Goal: Information Seeking & Learning: Learn about a topic

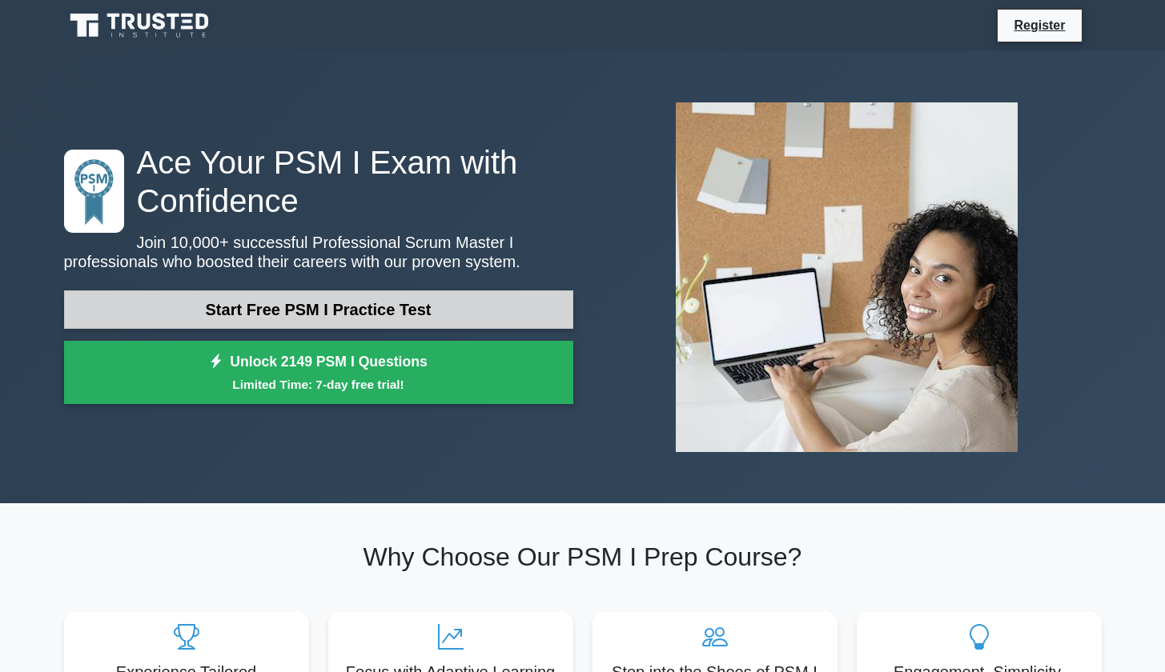
click at [391, 314] on link "Start Free PSM I Practice Test" at bounding box center [318, 310] width 509 height 38
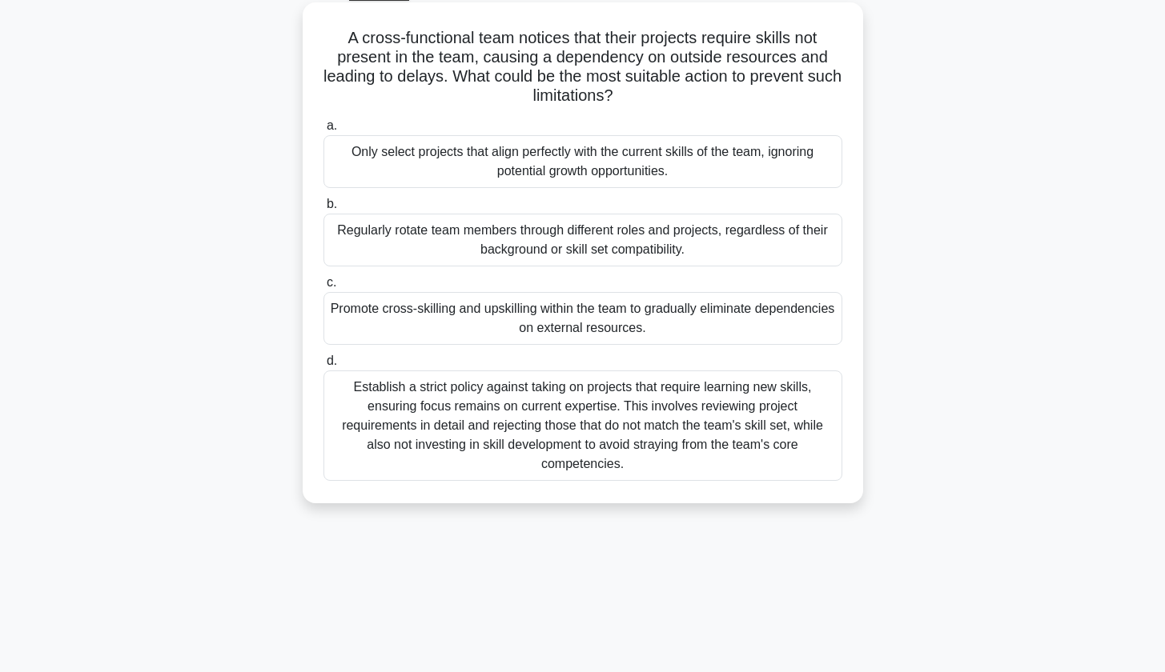
scroll to position [90, 0]
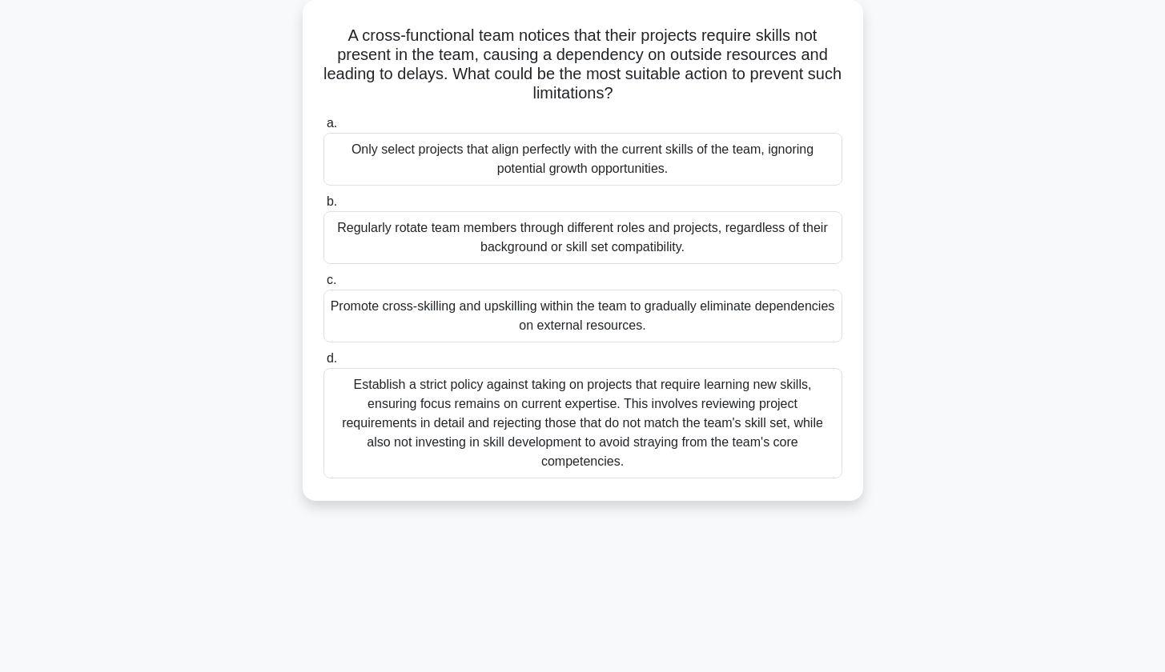
click at [484, 320] on div "Promote cross-skilling and upskilling within the team to gradually eliminate de…" at bounding box center [582, 316] width 519 height 53
click at [323, 286] on input "c. Promote cross-skilling and upskilling within the team to gradually eliminate…" at bounding box center [323, 280] width 0 height 10
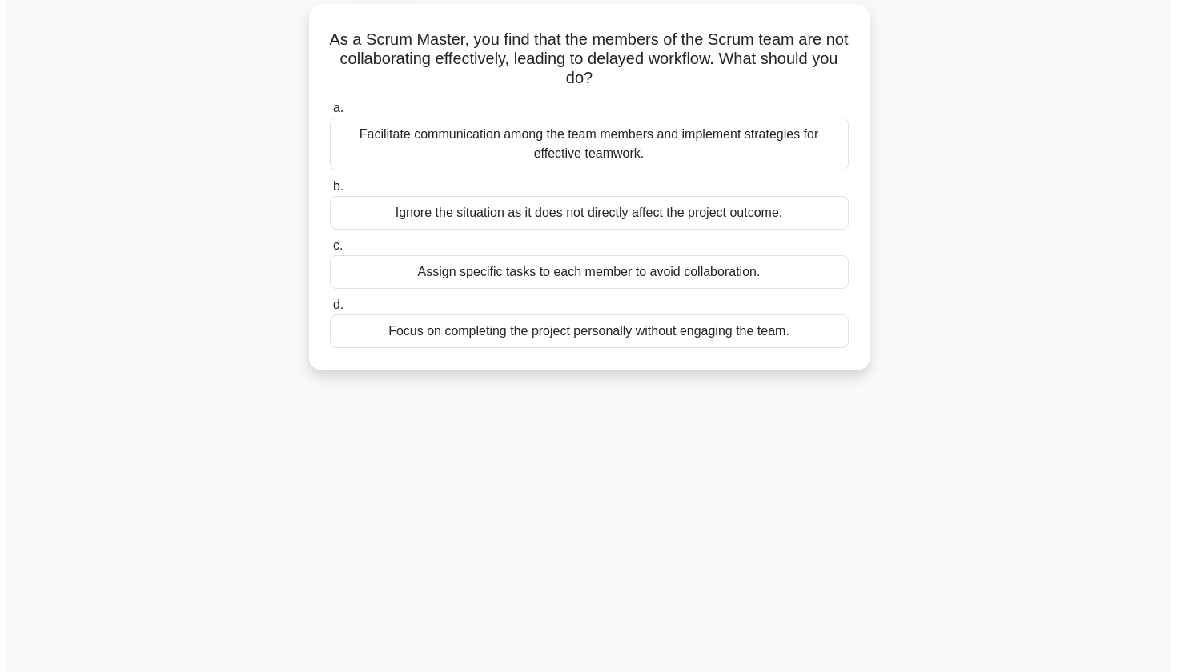
scroll to position [0, 0]
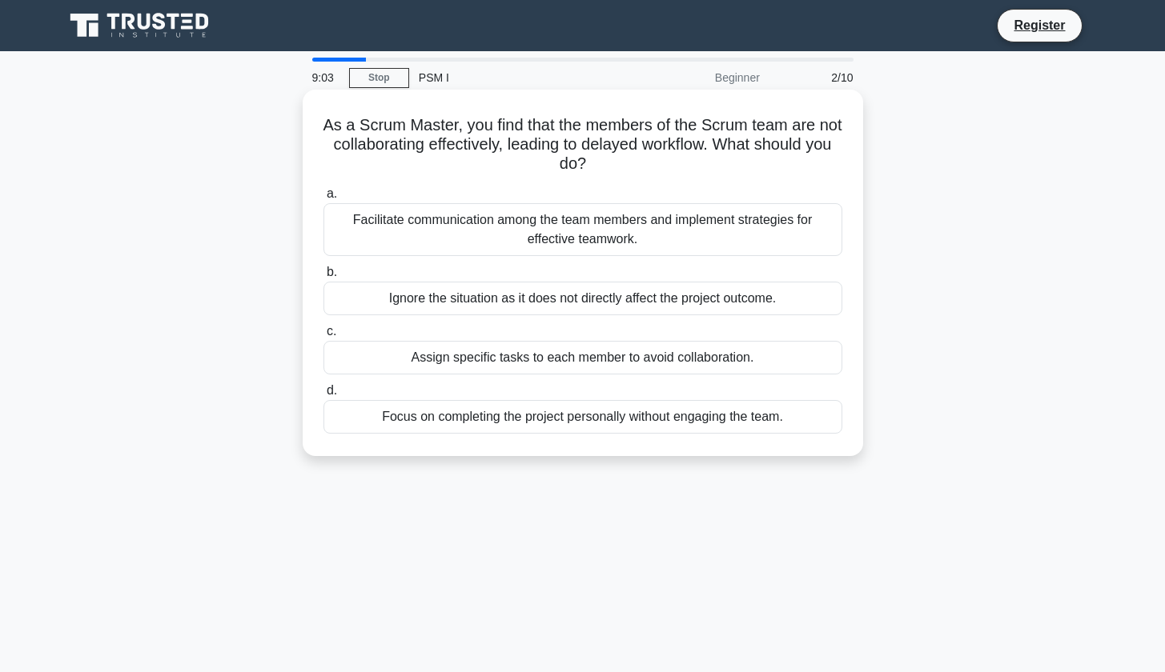
click at [466, 235] on div "Facilitate communication among the team members and implement strategies for ef…" at bounding box center [582, 229] width 519 height 53
click at [323, 199] on input "a. Facilitate communication among the team members and implement strategies for…" at bounding box center [323, 194] width 0 height 10
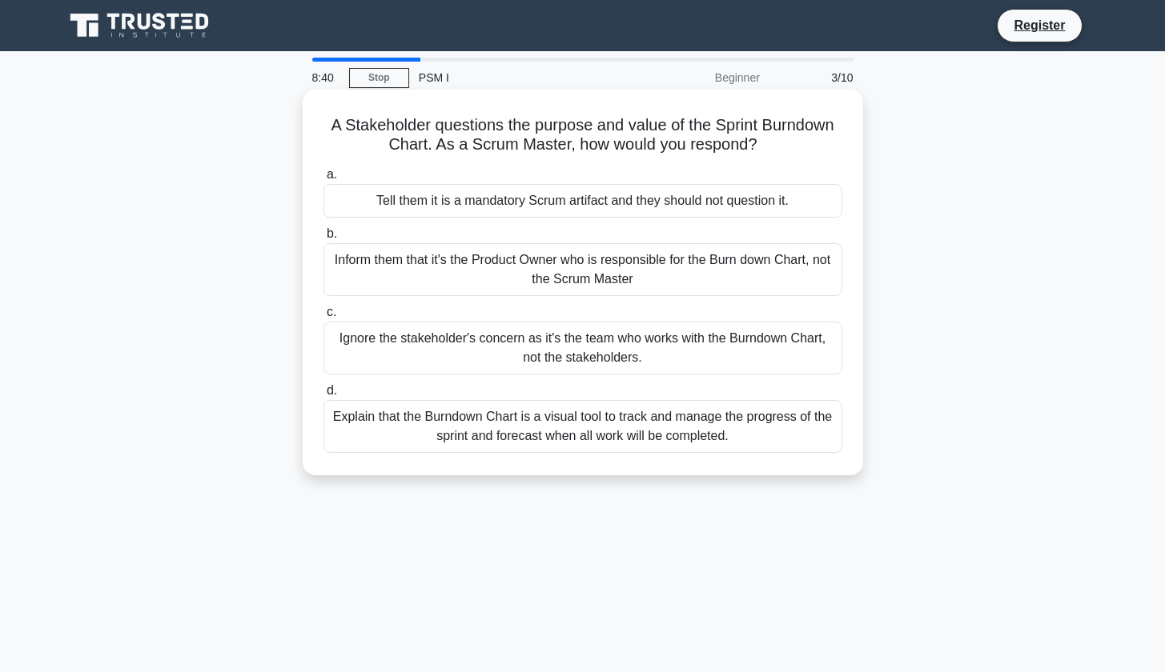
click at [427, 436] on div "Explain that the Burndown Chart is a visual tool to track and manage the progre…" at bounding box center [582, 426] width 519 height 53
click at [323, 396] on input "d. Explain that the Burndown Chart is a visual tool to track and manage the pro…" at bounding box center [323, 391] width 0 height 10
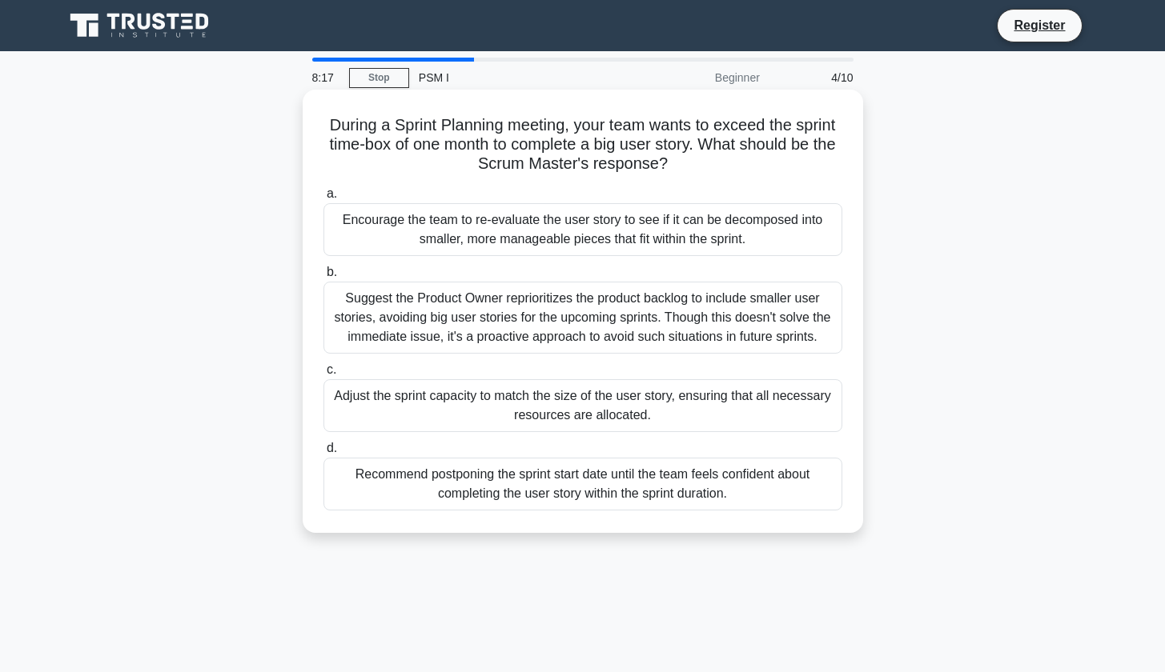
click at [464, 414] on div "Adjust the sprint capacity to match the size of the user story, ensuring that a…" at bounding box center [582, 405] width 519 height 53
click at [323, 375] on input "c. Adjust the sprint capacity to match the size of the user story, ensuring tha…" at bounding box center [323, 370] width 0 height 10
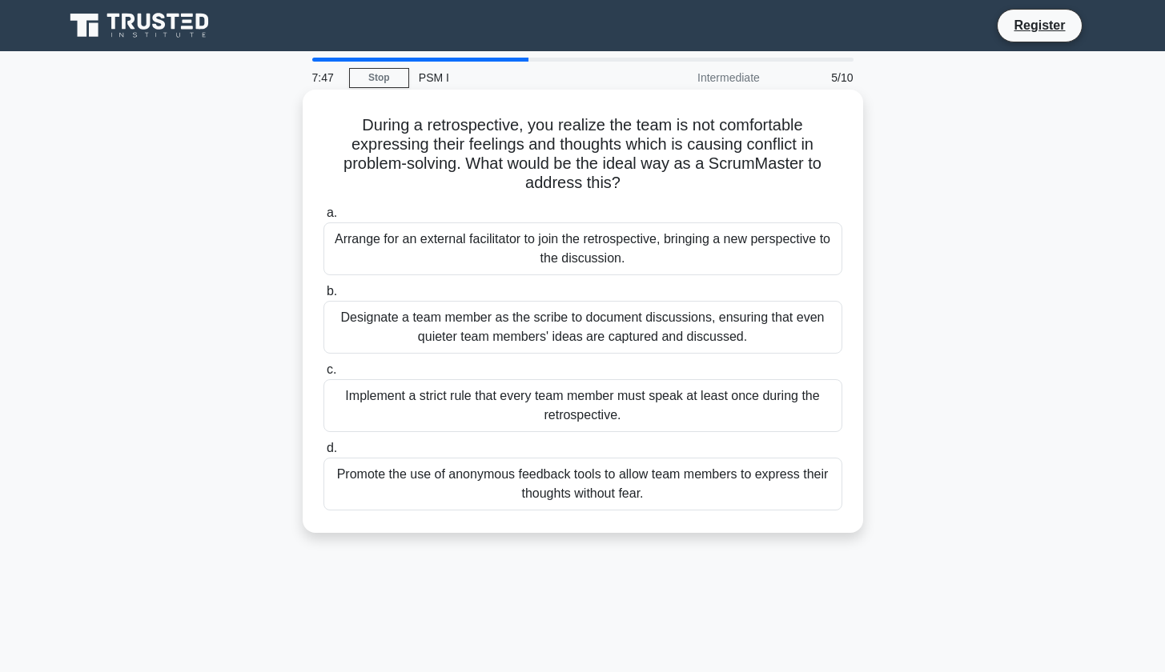
click at [480, 241] on div "Arrange for an external facilitator to join the retrospective, bringing a new p…" at bounding box center [582, 249] width 519 height 53
click at [323, 219] on input "a. Arrange for an external facilitator to join the retrospective, bringing a ne…" at bounding box center [323, 213] width 0 height 10
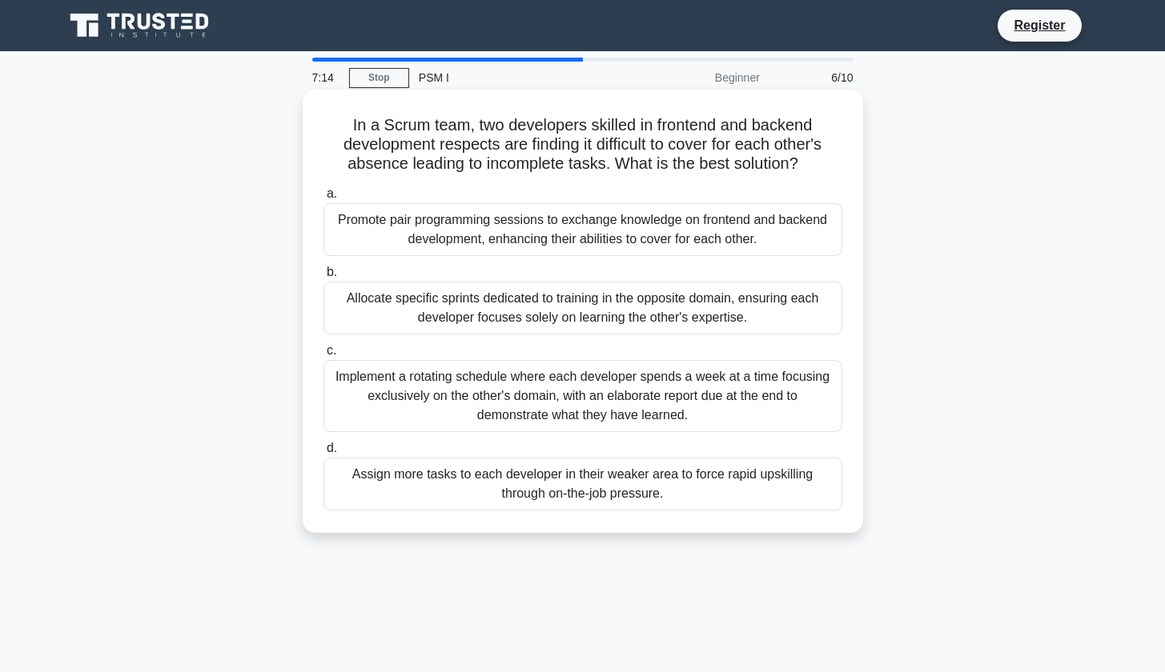
click at [396, 238] on div "Promote pair programming sessions to exchange knowledge on frontend and backend…" at bounding box center [582, 229] width 519 height 53
click at [323, 199] on input "a. Promote pair programming sessions to exchange knowledge on frontend and back…" at bounding box center [323, 194] width 0 height 10
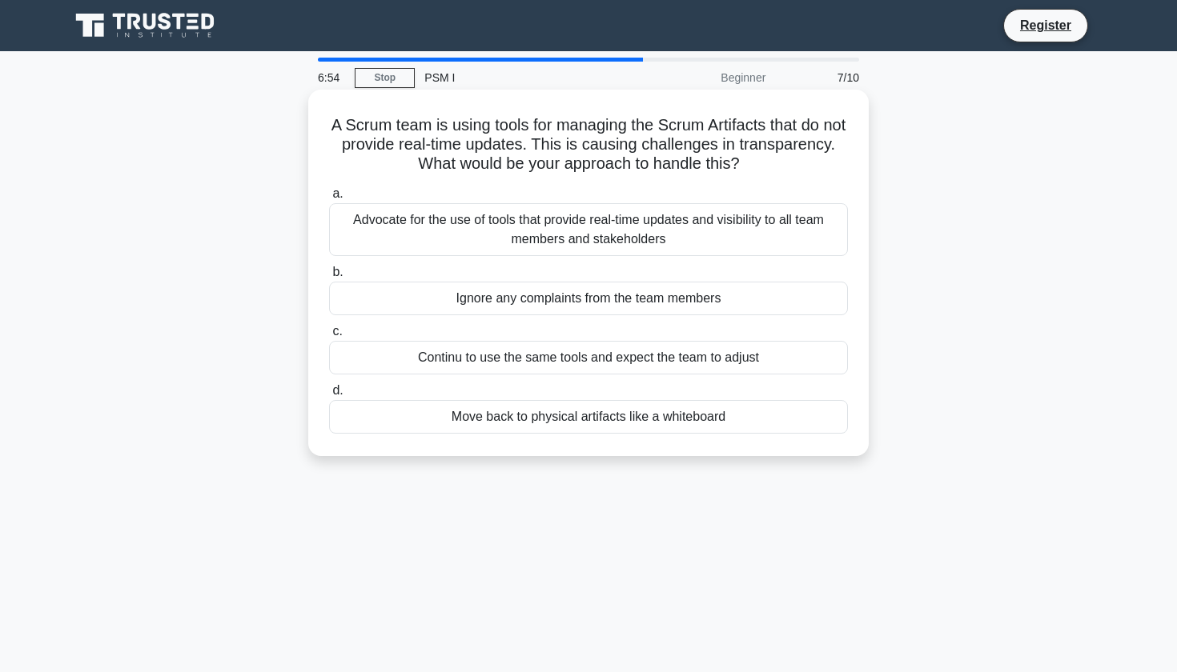
click at [423, 234] on div "Advocate for the use of tools that provide real-time updates and visibility to …" at bounding box center [588, 229] width 519 height 53
click at [329, 199] on input "a. Advocate for the use of tools that provide real-time updates and visibility …" at bounding box center [329, 194] width 0 height 10
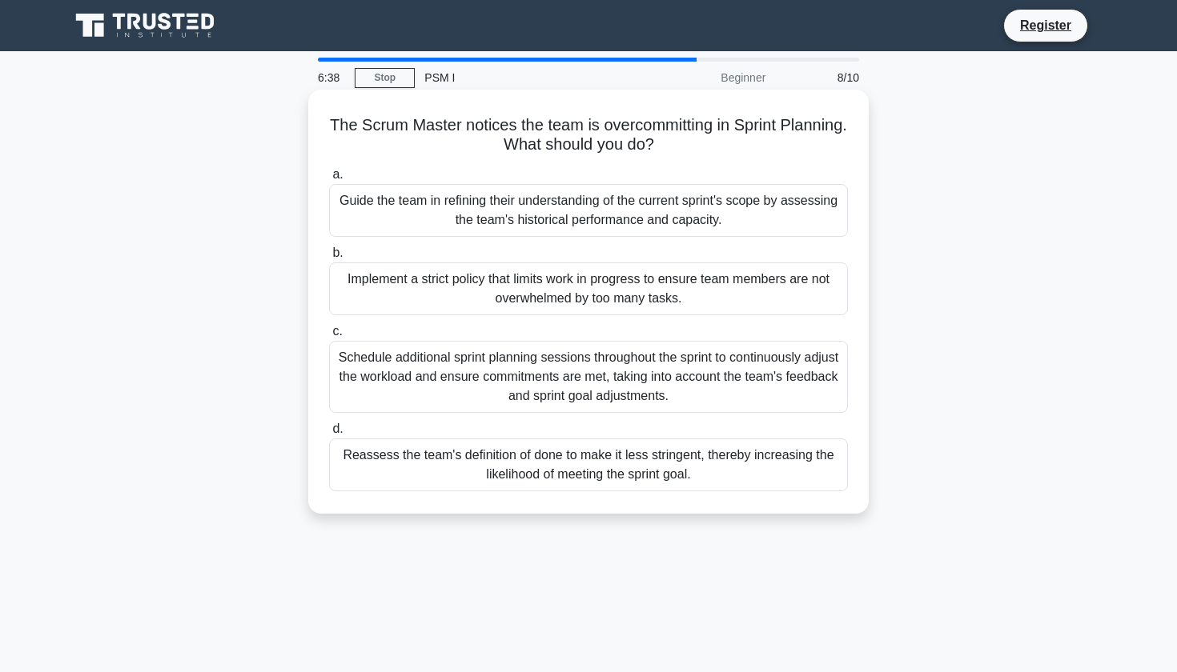
click at [447, 473] on div "Reassess the team's definition of done to make it less stringent, thereby incre…" at bounding box center [588, 465] width 519 height 53
click at [329, 435] on input "d. Reassess the team's definition of done to make it less stringent, thereby in…" at bounding box center [329, 429] width 0 height 10
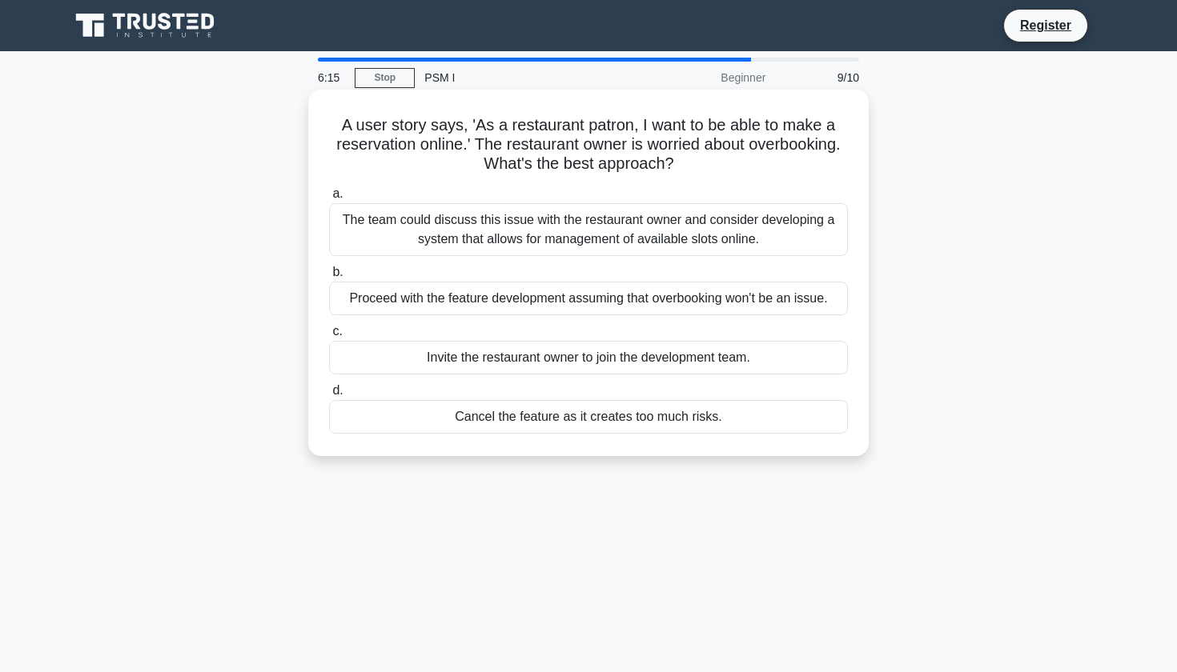
click at [418, 243] on div "The team could discuss this issue with the restaurant owner and consider develo…" at bounding box center [588, 229] width 519 height 53
click at [329, 199] on input "a. The team could discuss this issue with the restaurant owner and consider dev…" at bounding box center [329, 194] width 0 height 10
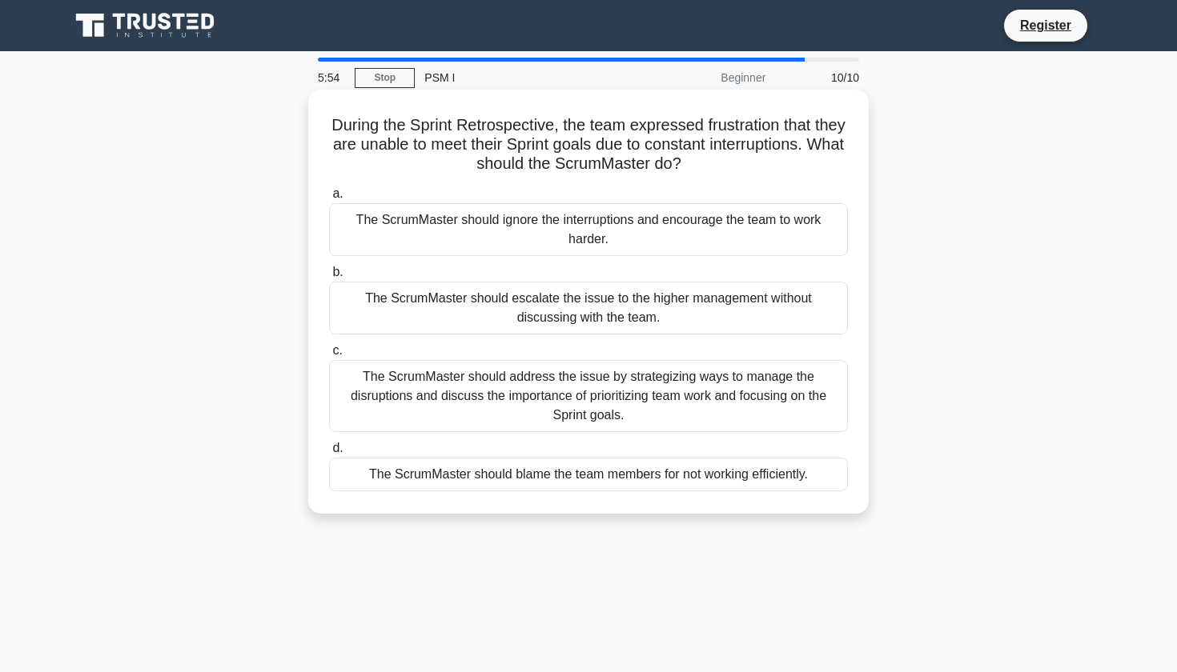
click at [444, 418] on div "The ScrumMaster should address the issue by strategizing ways to manage the dis…" at bounding box center [588, 396] width 519 height 72
click at [329, 356] on input "c. The ScrumMaster should address the issue by strategizing ways to manage the …" at bounding box center [329, 351] width 0 height 10
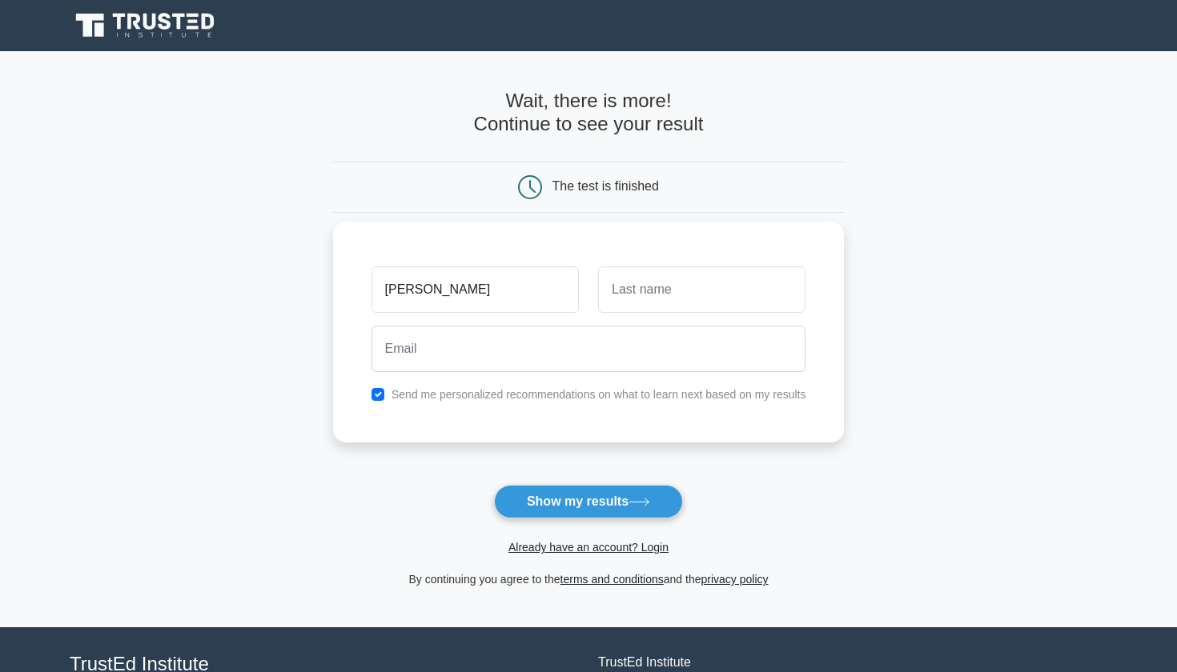
type input "[PERSON_NAME]"
type input "B"
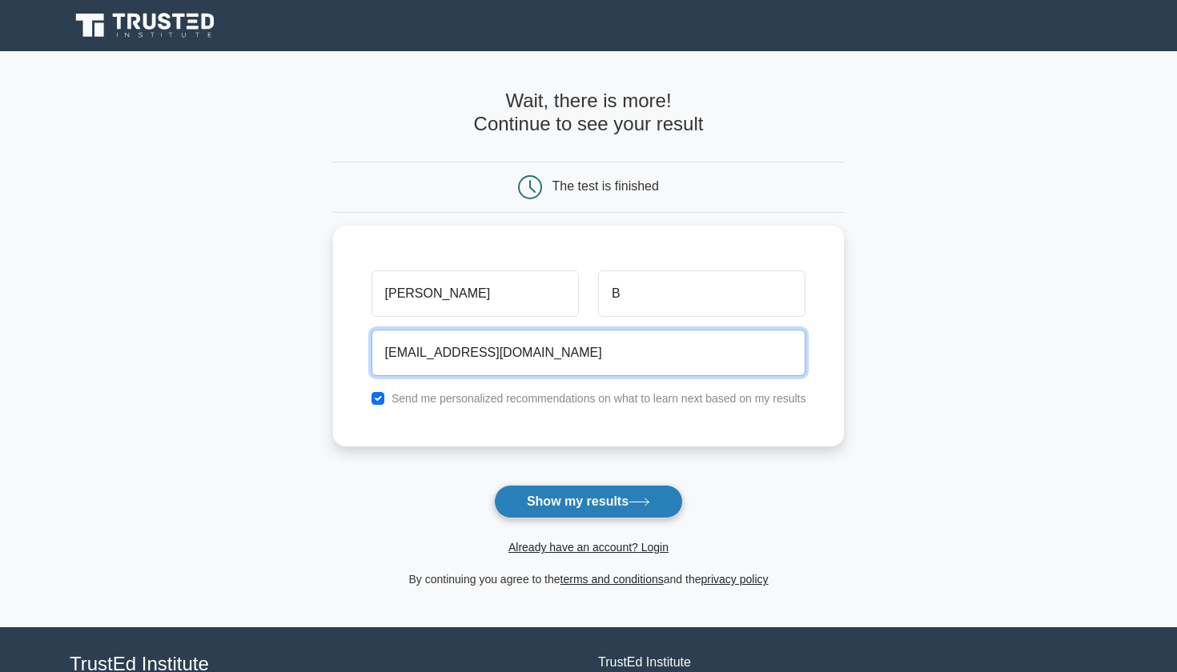
type input "shraddhasaikumar@gmail.com"
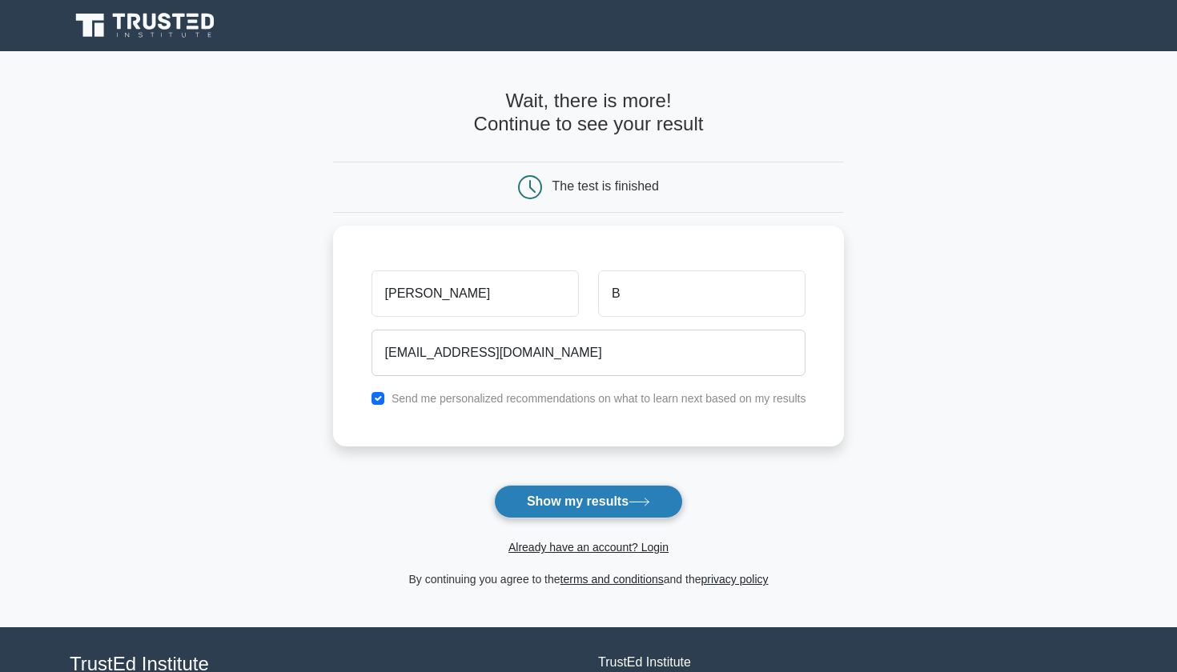
click at [572, 499] on button "Show my results" at bounding box center [588, 502] width 189 height 34
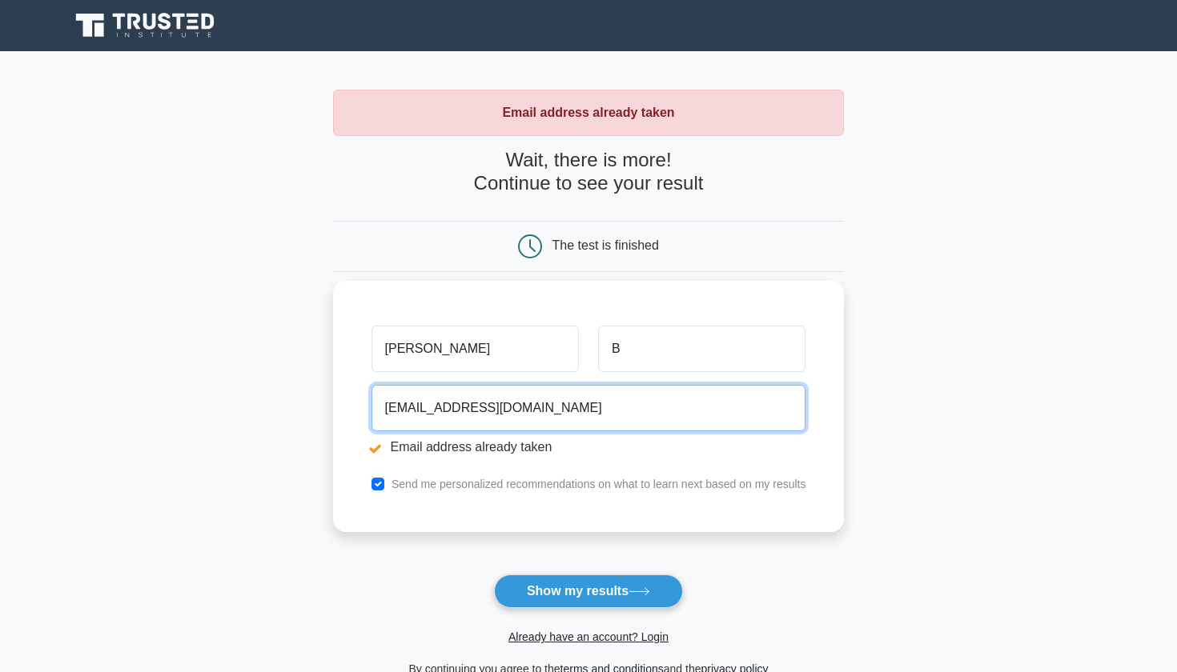
drag, startPoint x: 570, startPoint y: 404, endPoint x: 439, endPoint y: 411, distance: 131.4
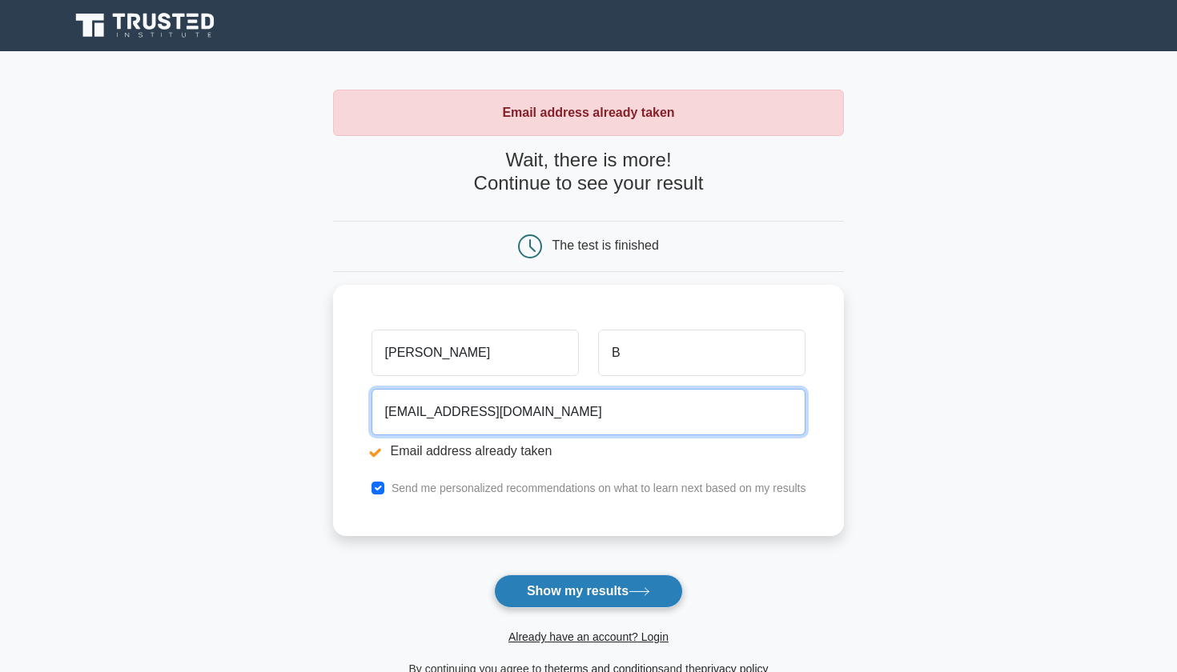
type input "shraddhabsai@gmail.com"
click at [534, 589] on button "Show my results" at bounding box center [588, 592] width 189 height 34
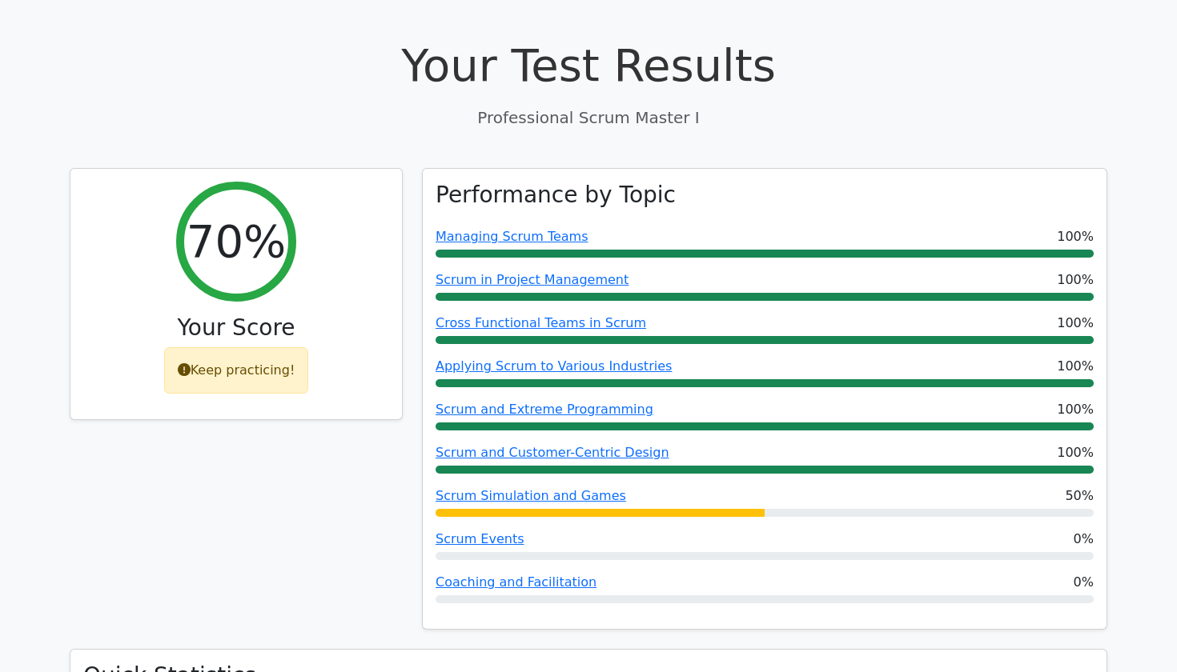
scroll to position [537, 0]
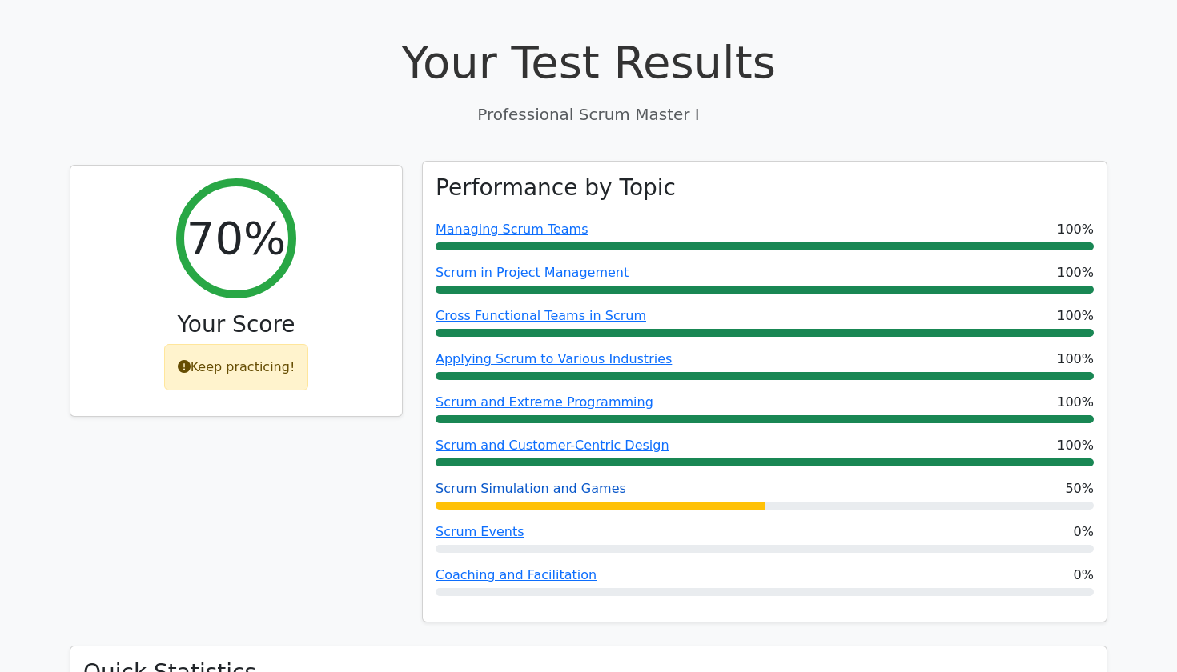
click at [487, 481] on link "Scrum Simulation and Games" at bounding box center [530, 488] width 191 height 15
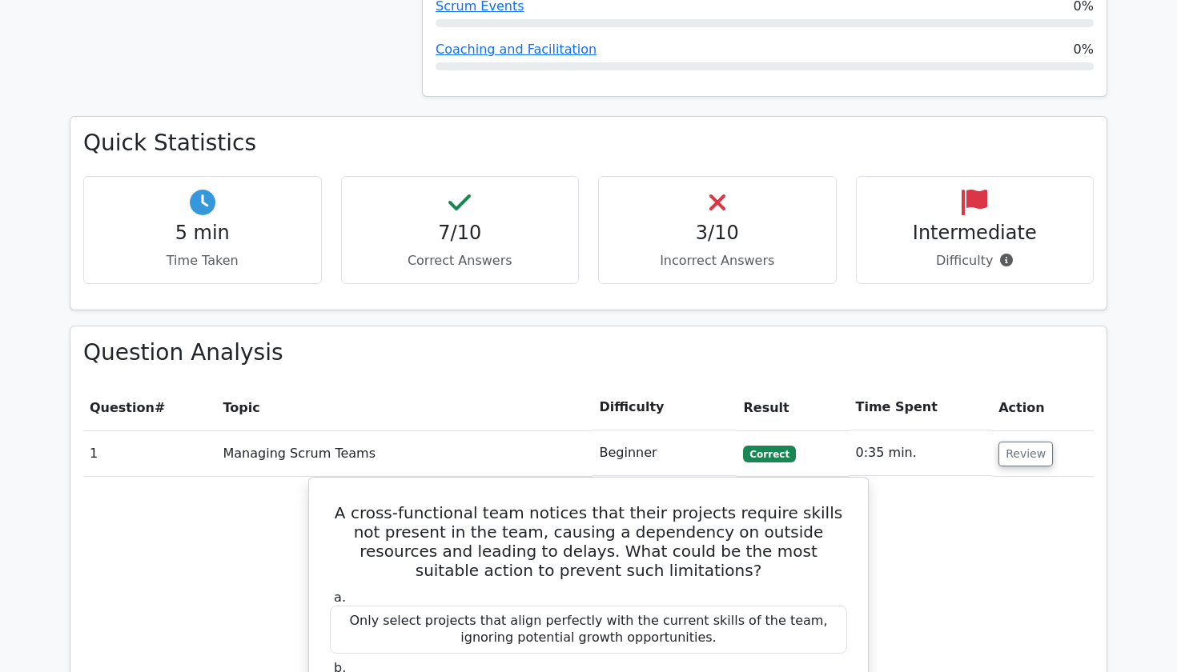
scroll to position [1101, 0]
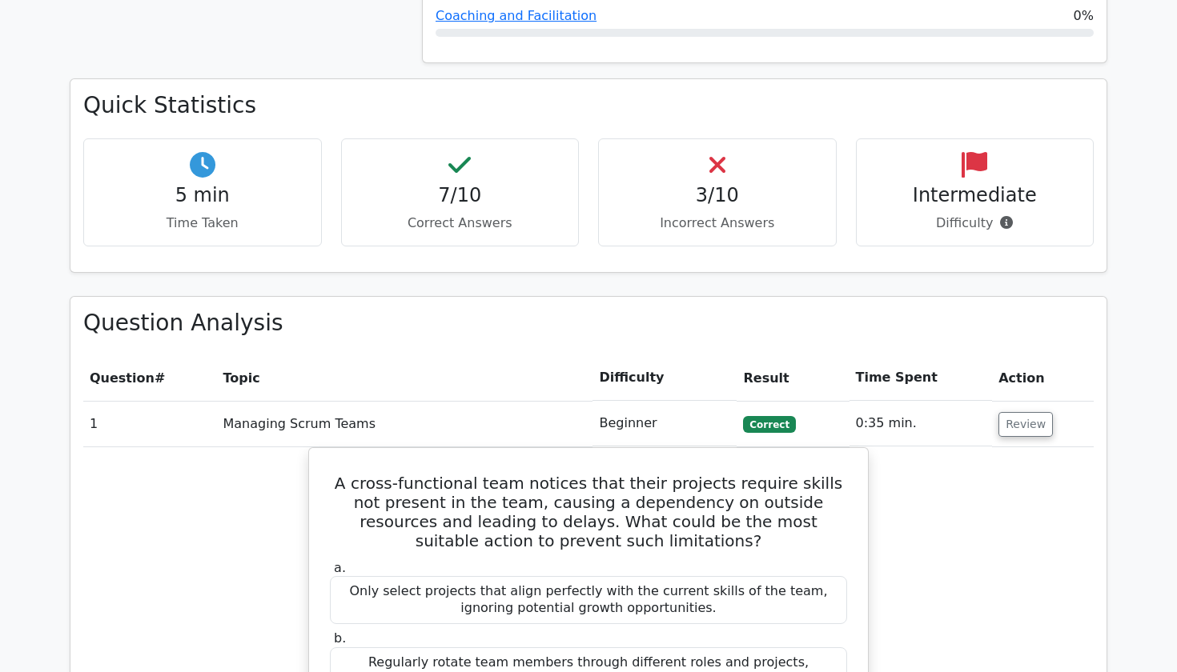
click at [696, 214] on p "Incorrect Answers" at bounding box center [717, 223] width 211 height 19
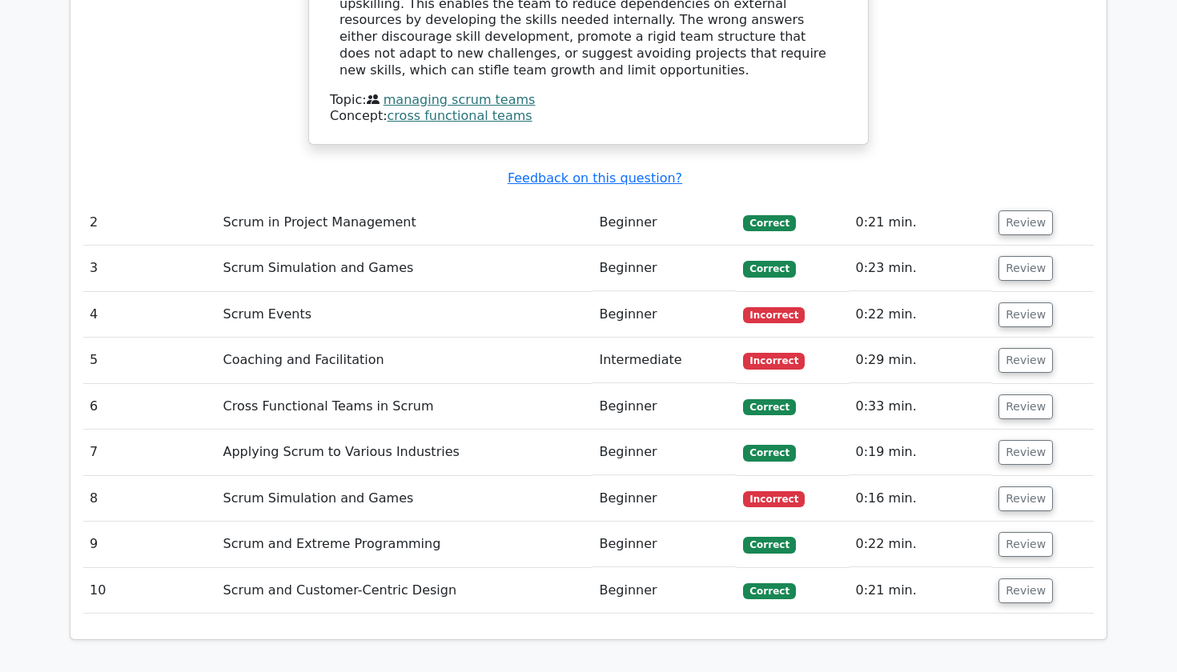
scroll to position [2101, 0]
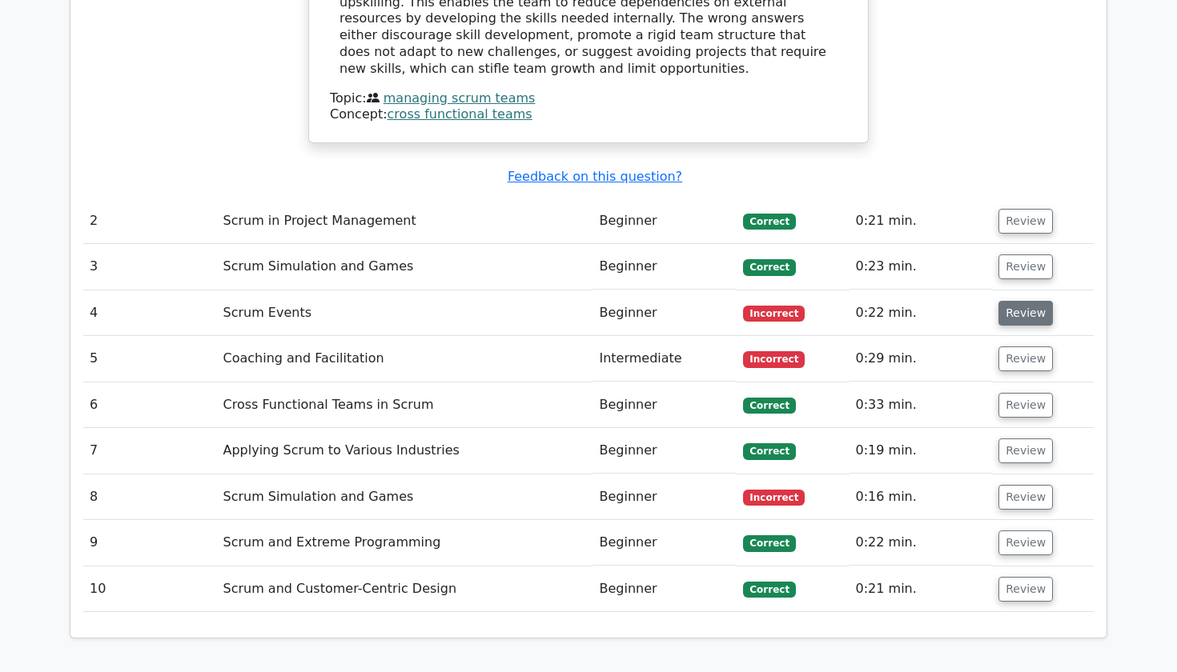
click at [1017, 301] on button "Review" at bounding box center [1025, 313] width 54 height 25
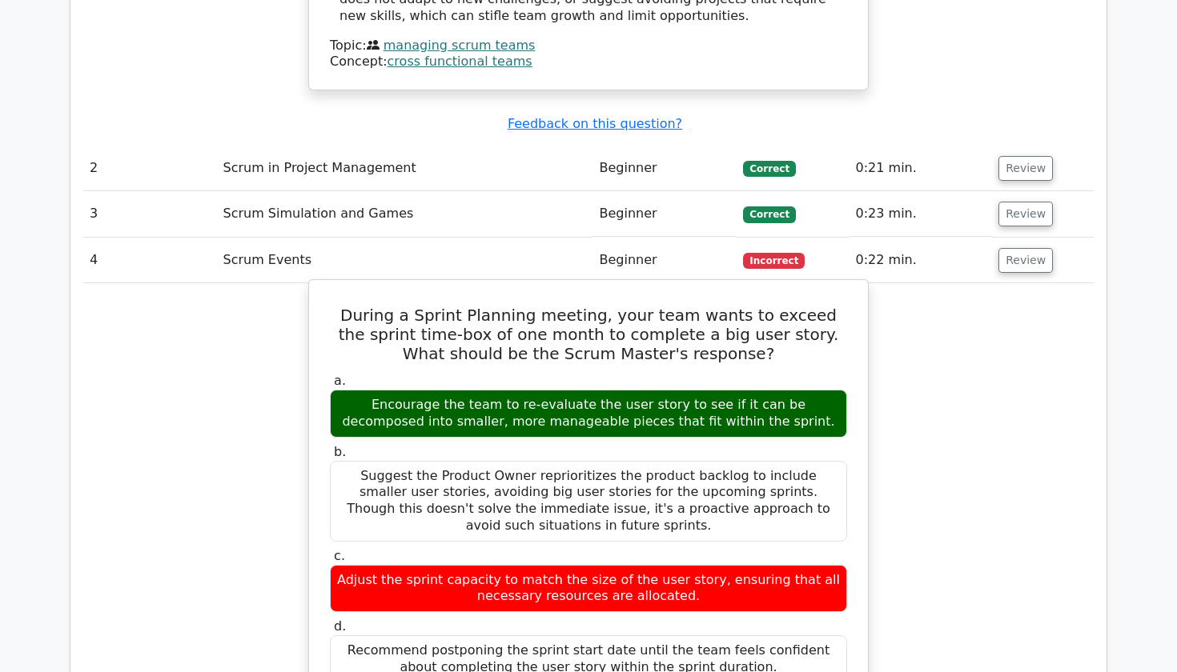
scroll to position [2156, 0]
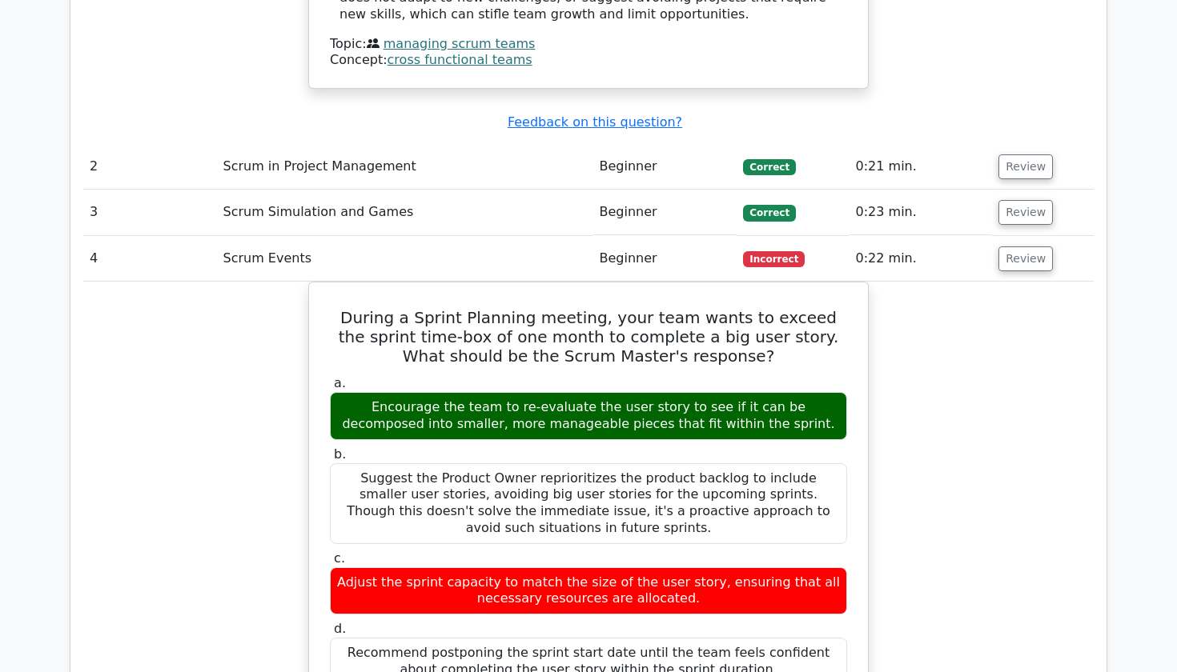
click at [816, 236] on td "Incorrect" at bounding box center [792, 259] width 112 height 46
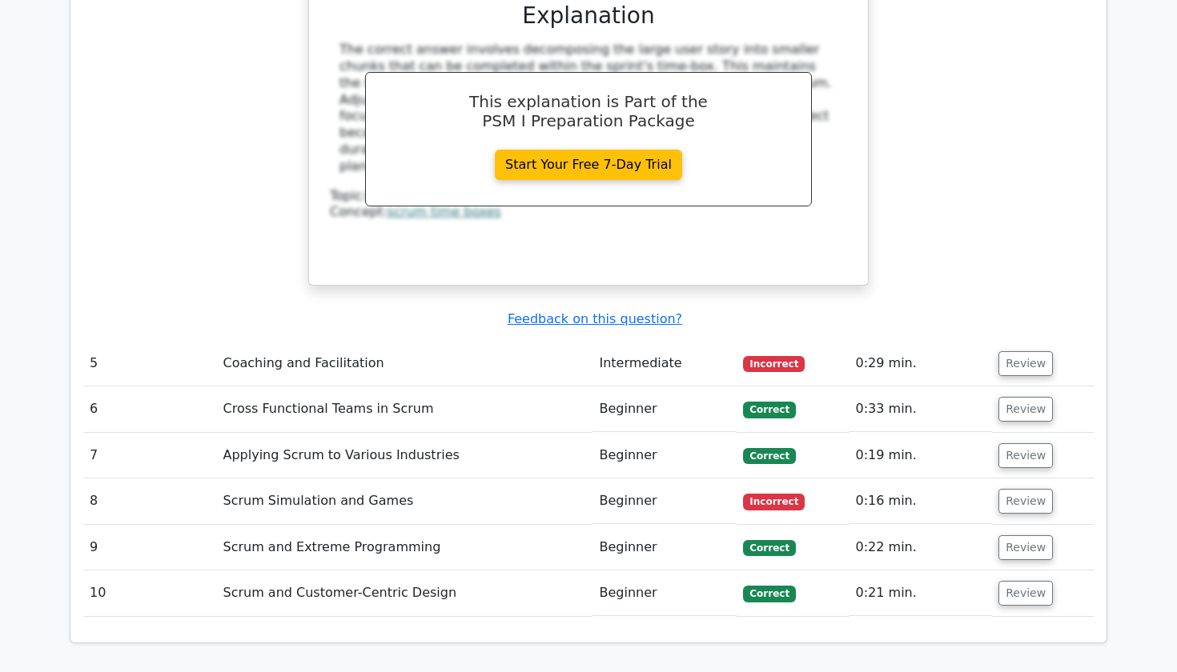
scroll to position [2876, 0]
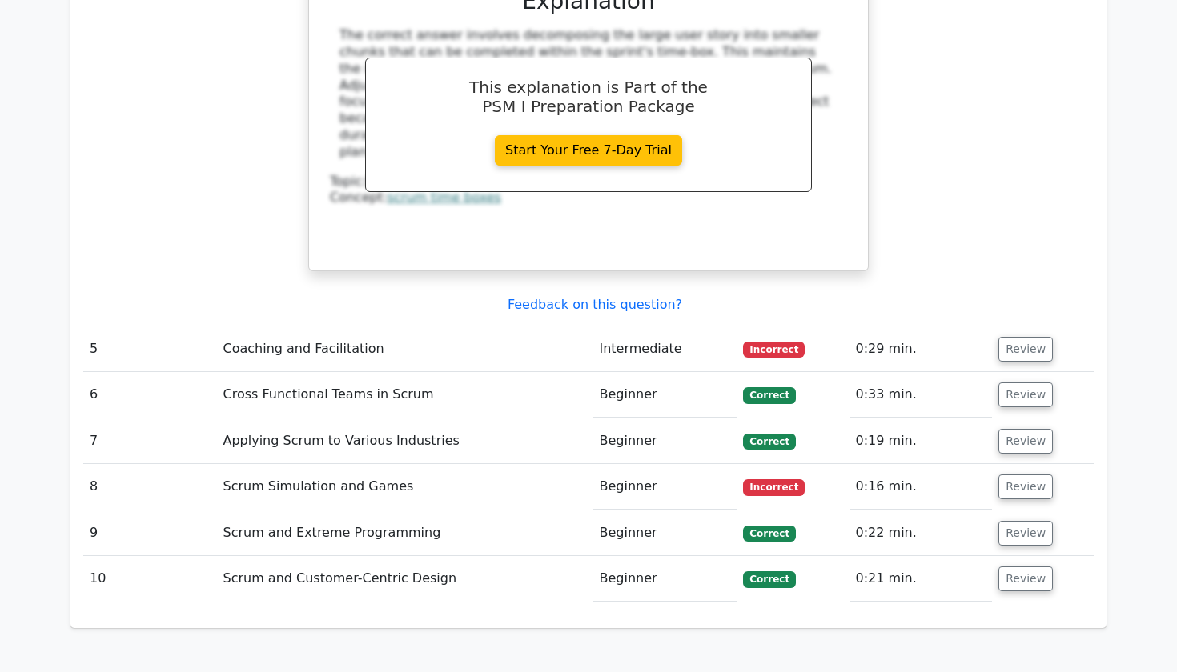
click at [724, 327] on td "Intermediate" at bounding box center [664, 350] width 144 height 46
click at [1001, 337] on button "Review" at bounding box center [1025, 349] width 54 height 25
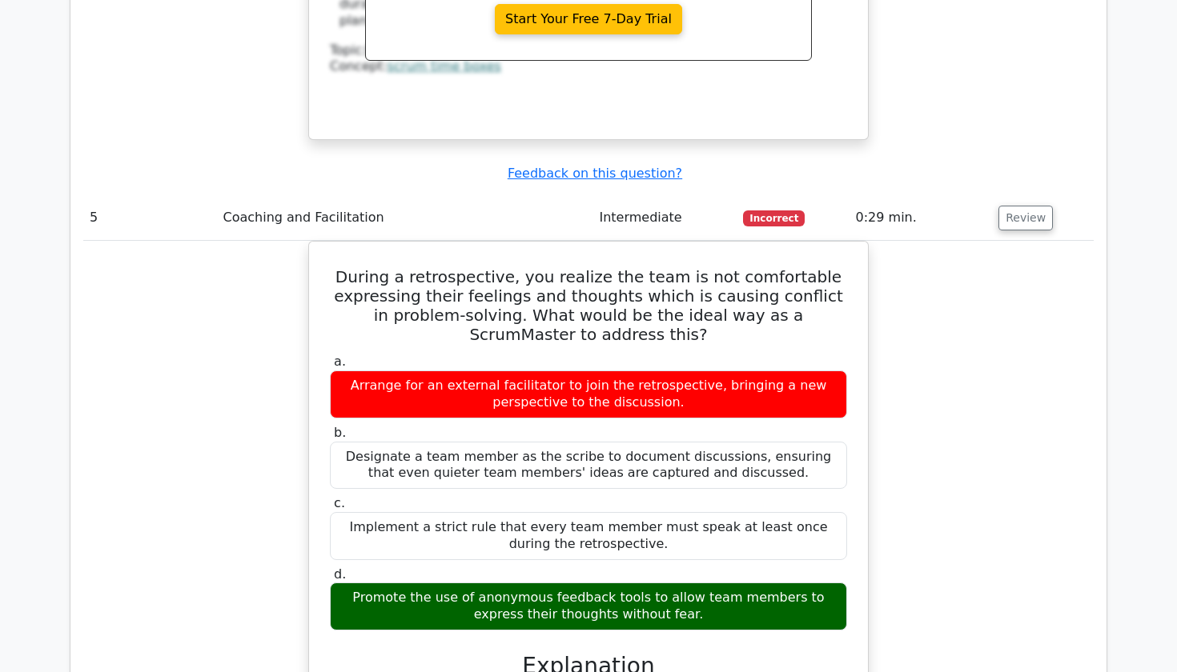
scroll to position [3042, 0]
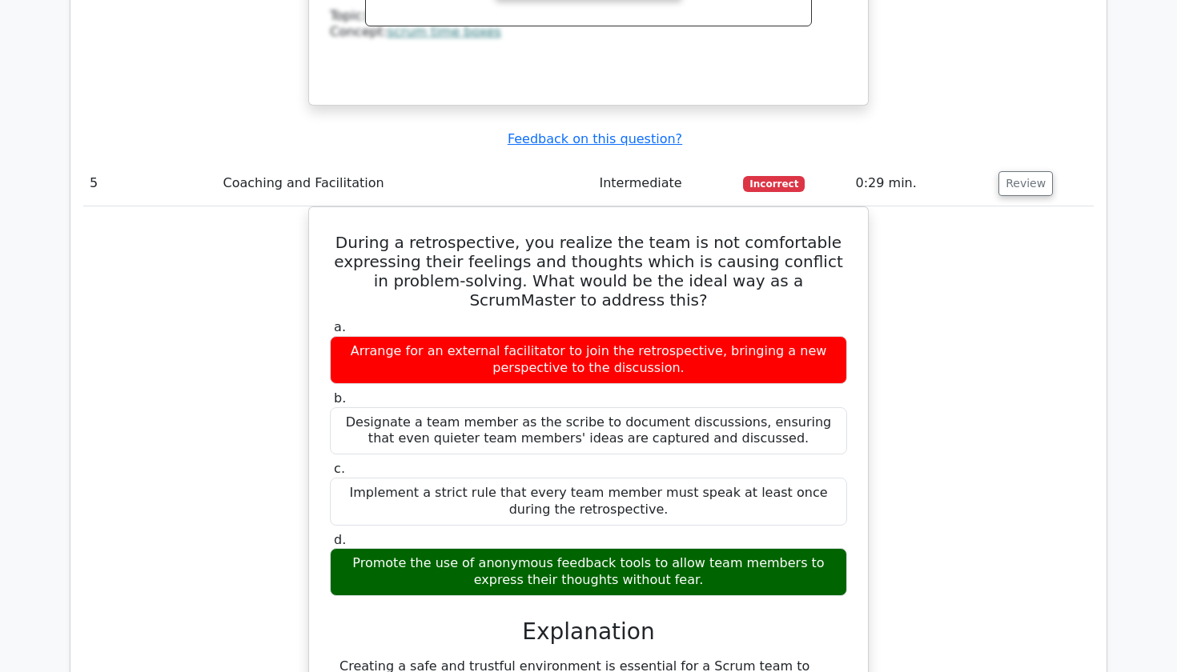
click at [813, 161] on td "Incorrect" at bounding box center [792, 184] width 112 height 46
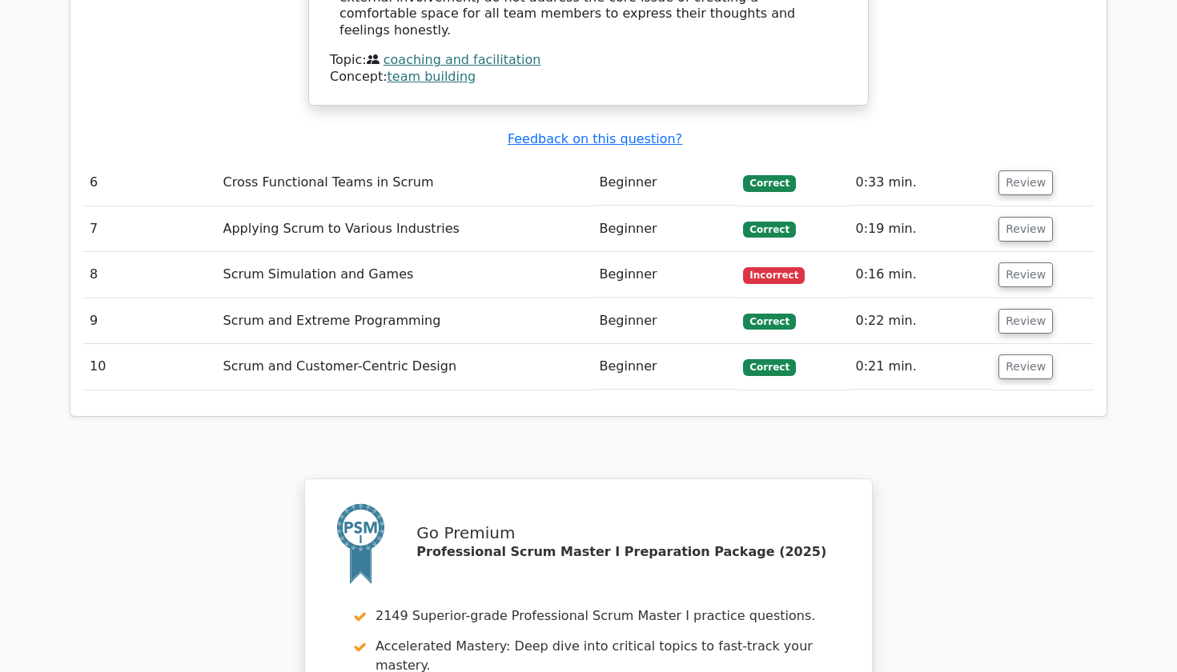
scroll to position [3801, 0]
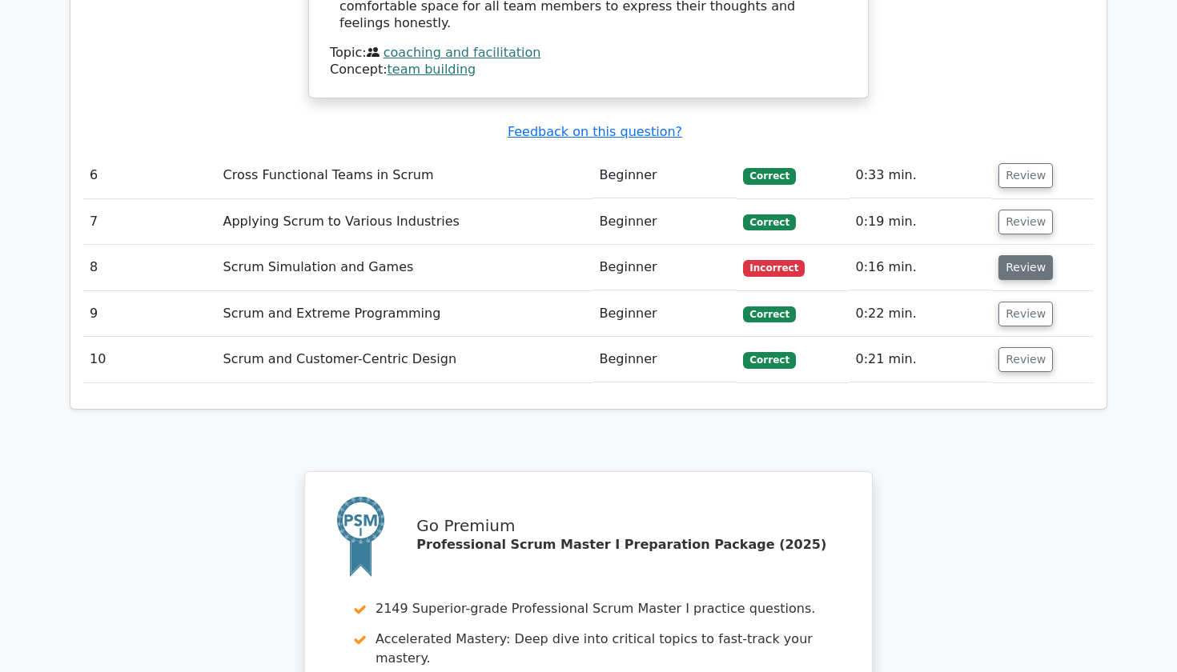
click at [1023, 255] on button "Review" at bounding box center [1025, 267] width 54 height 25
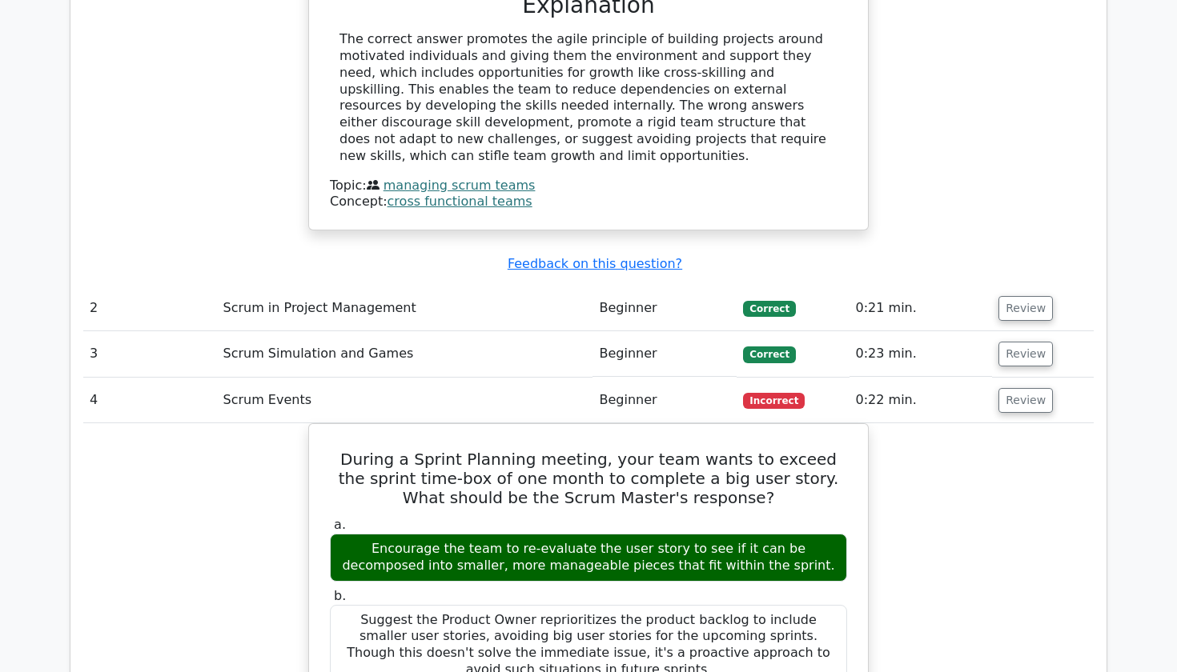
scroll to position [1783, 0]
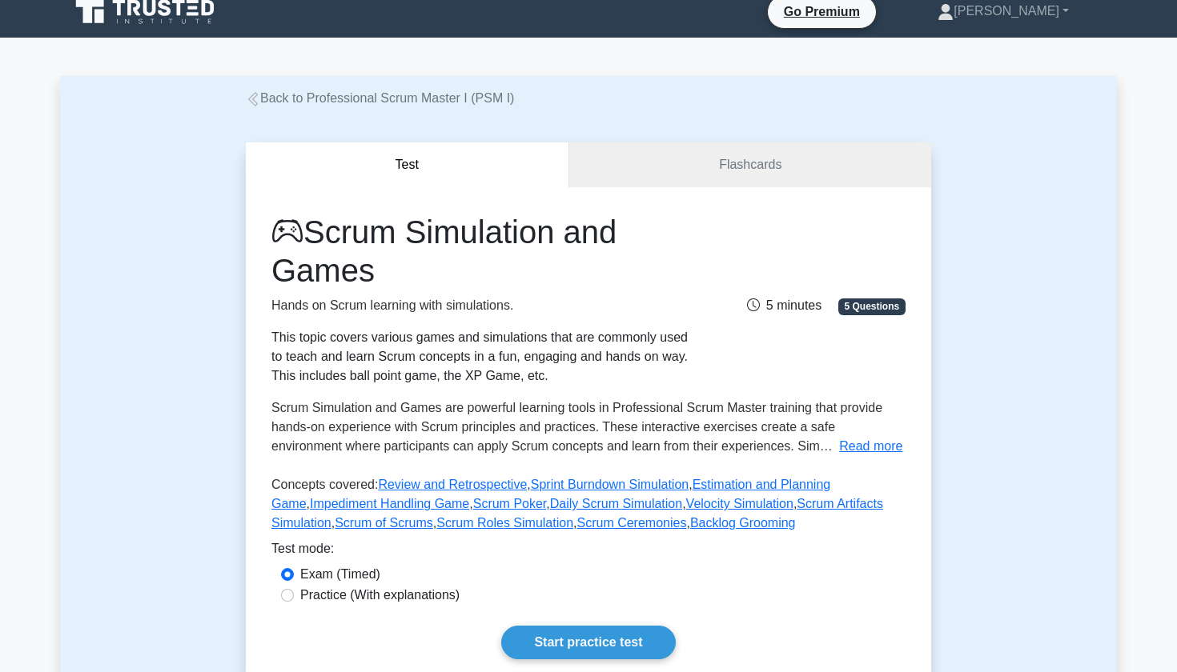
scroll to position [9, 0]
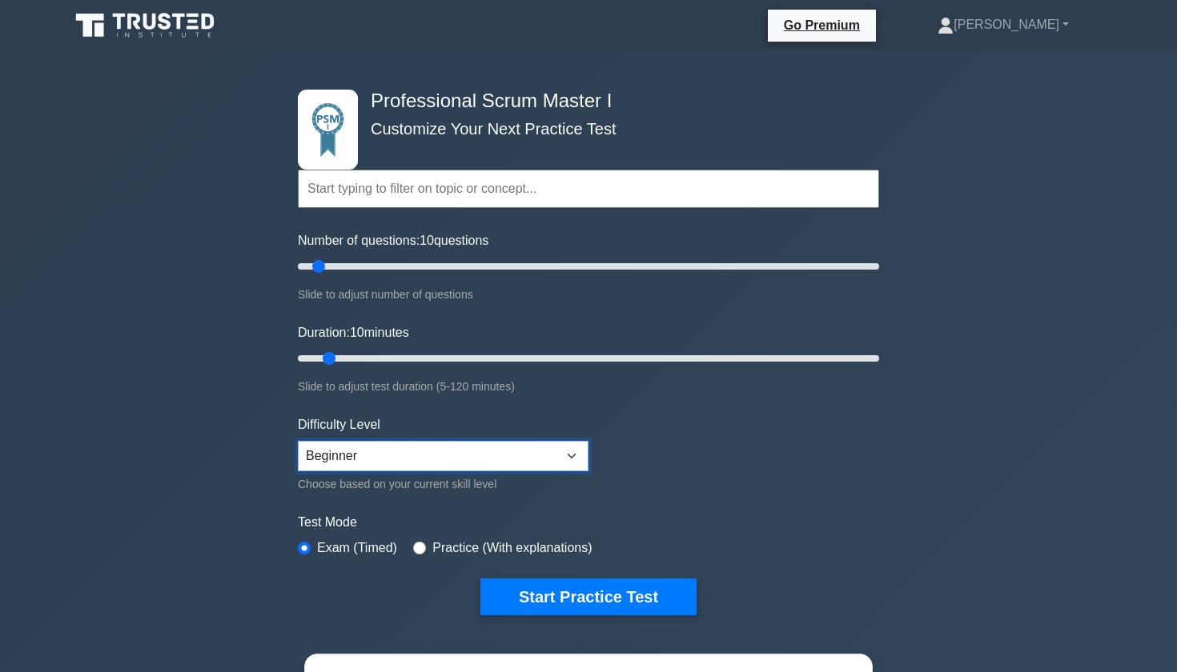
select select "intermediate"
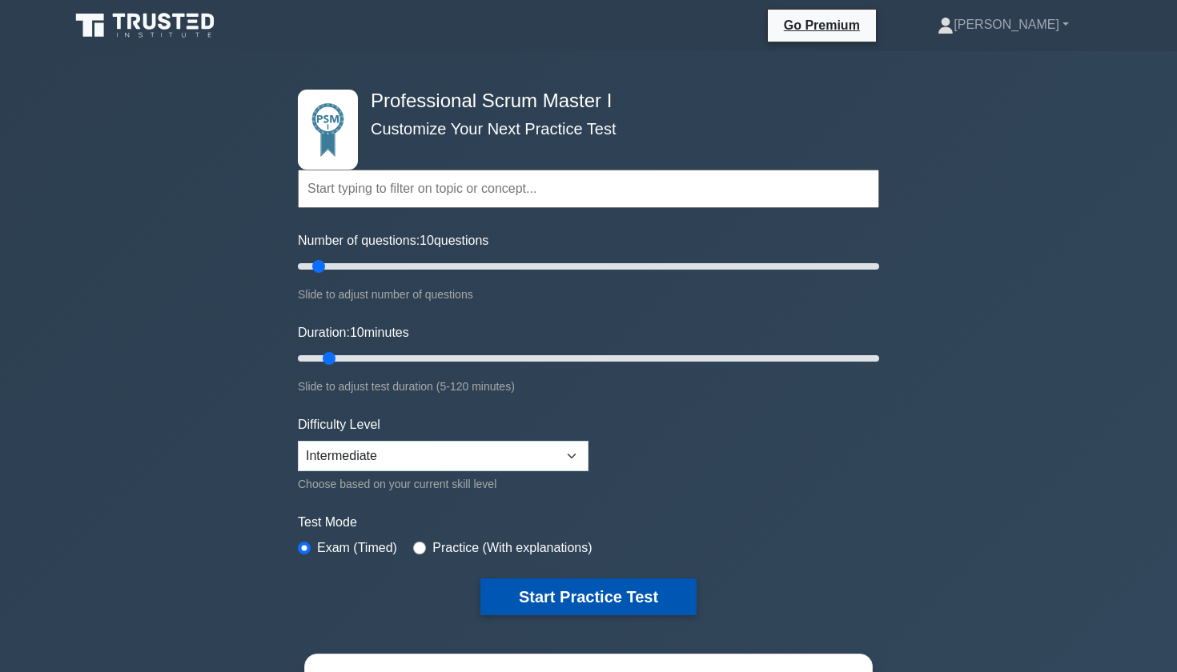
click at [551, 598] on button "Start Practice Test" at bounding box center [588, 597] width 216 height 37
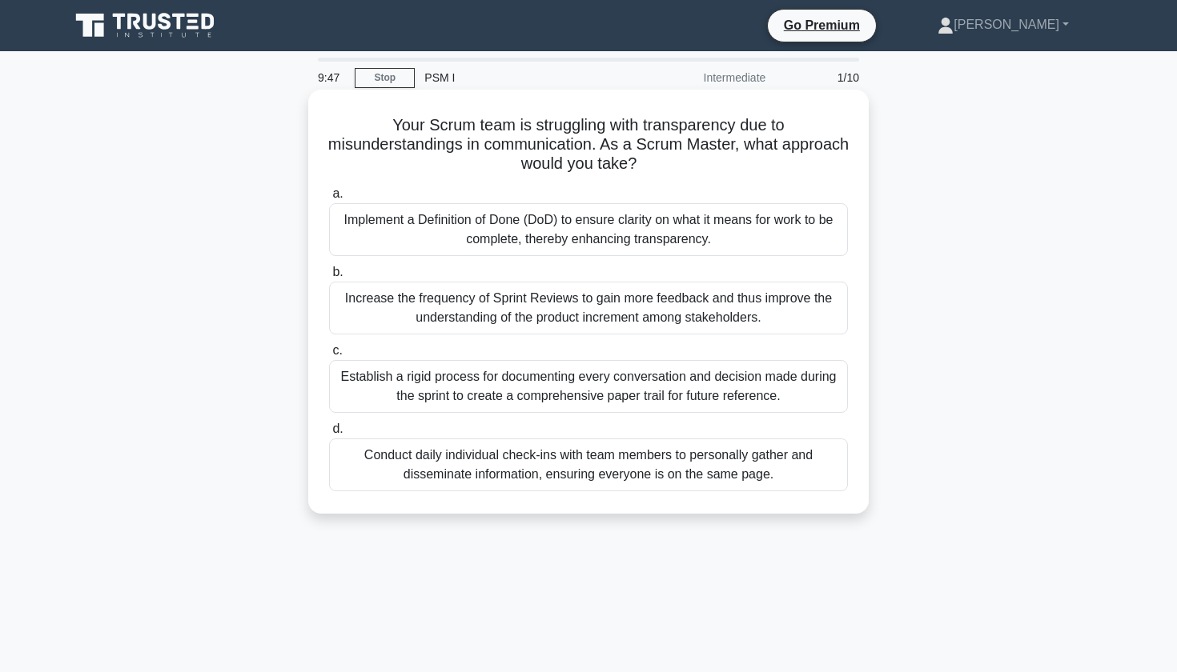
click at [476, 473] on div "Conduct daily individual check-ins with team members to personally gather and d…" at bounding box center [588, 465] width 519 height 53
click at [329, 435] on input "d. Conduct daily individual check-ins with team members to personally gather an…" at bounding box center [329, 429] width 0 height 10
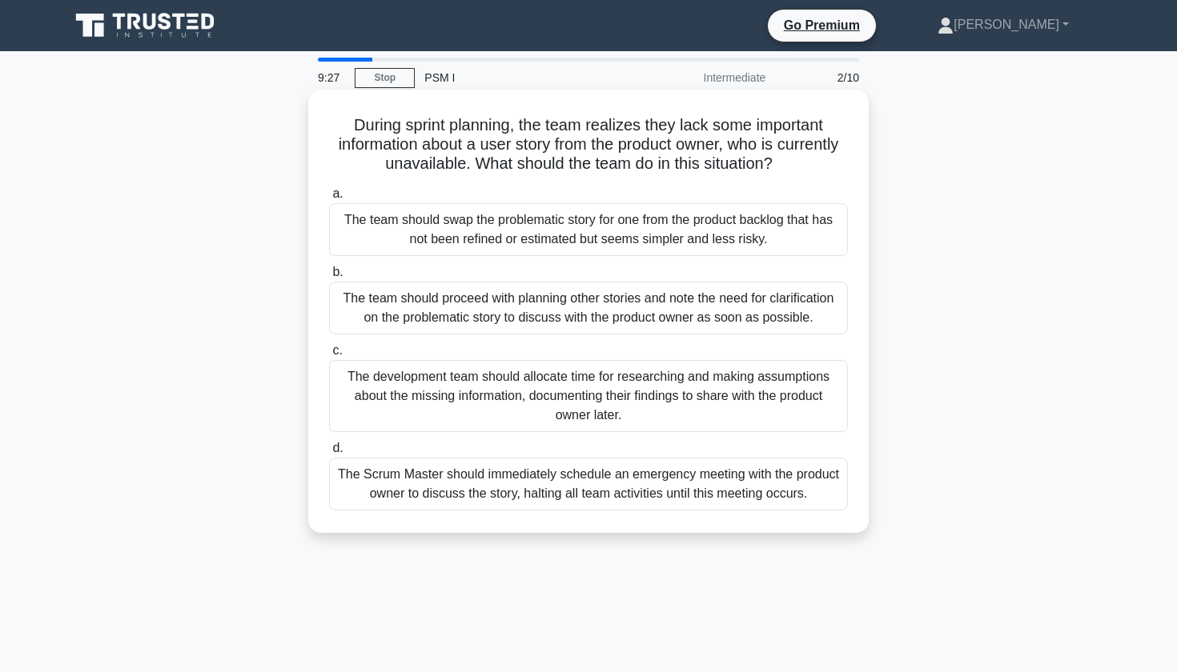
click at [414, 490] on div "The Scrum Master should immediately schedule an emergency meeting with the prod…" at bounding box center [588, 484] width 519 height 53
click at [329, 454] on input "d. The Scrum Master should immediately schedule an emergency meeting with the p…" at bounding box center [329, 448] width 0 height 10
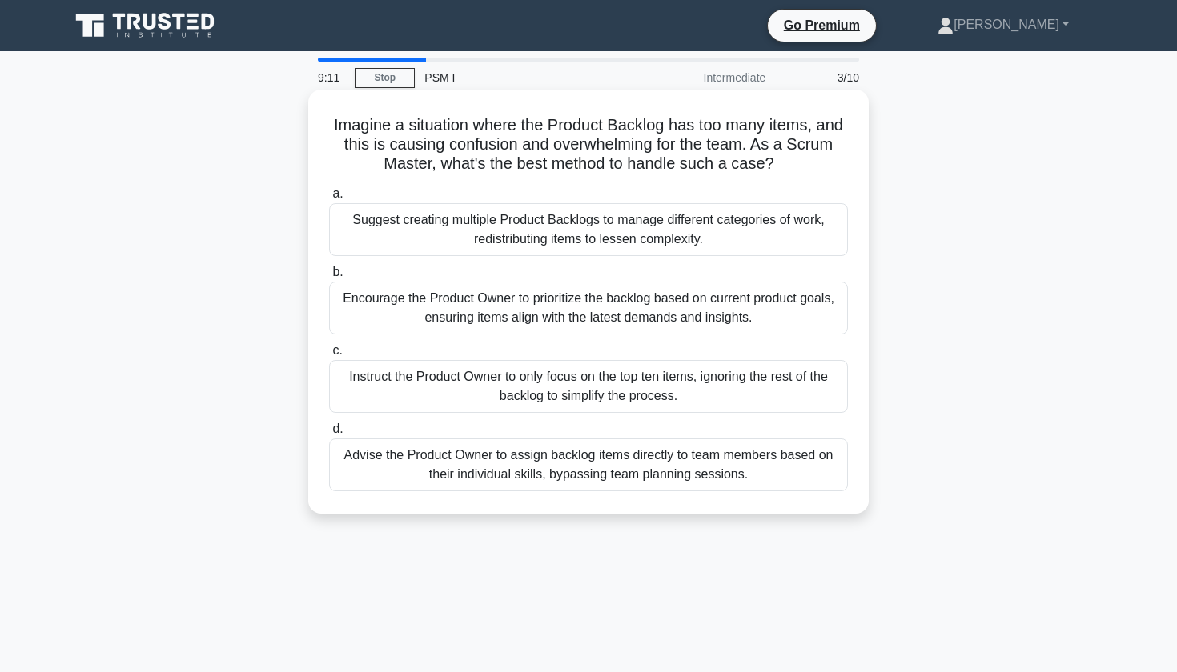
click at [409, 324] on div "Encourage the Product Owner to prioritize the backlog based on current product …" at bounding box center [588, 308] width 519 height 53
click at [329, 278] on input "b. Encourage the Product Owner to prioritize the backlog based on current produ…" at bounding box center [329, 272] width 0 height 10
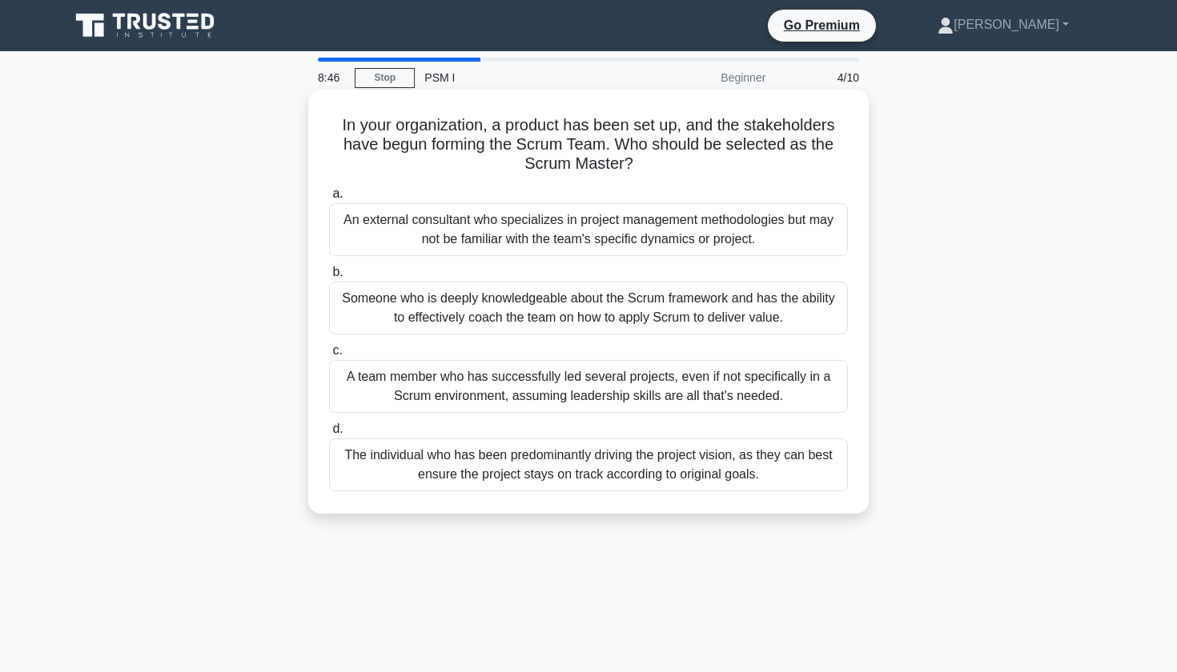
click at [382, 319] on div "Someone who is deeply knowledgeable about the Scrum framework and has the abili…" at bounding box center [588, 308] width 519 height 53
click at [329, 278] on input "b. Someone who is deeply knowledgeable about the Scrum framework and has the ab…" at bounding box center [329, 272] width 0 height 10
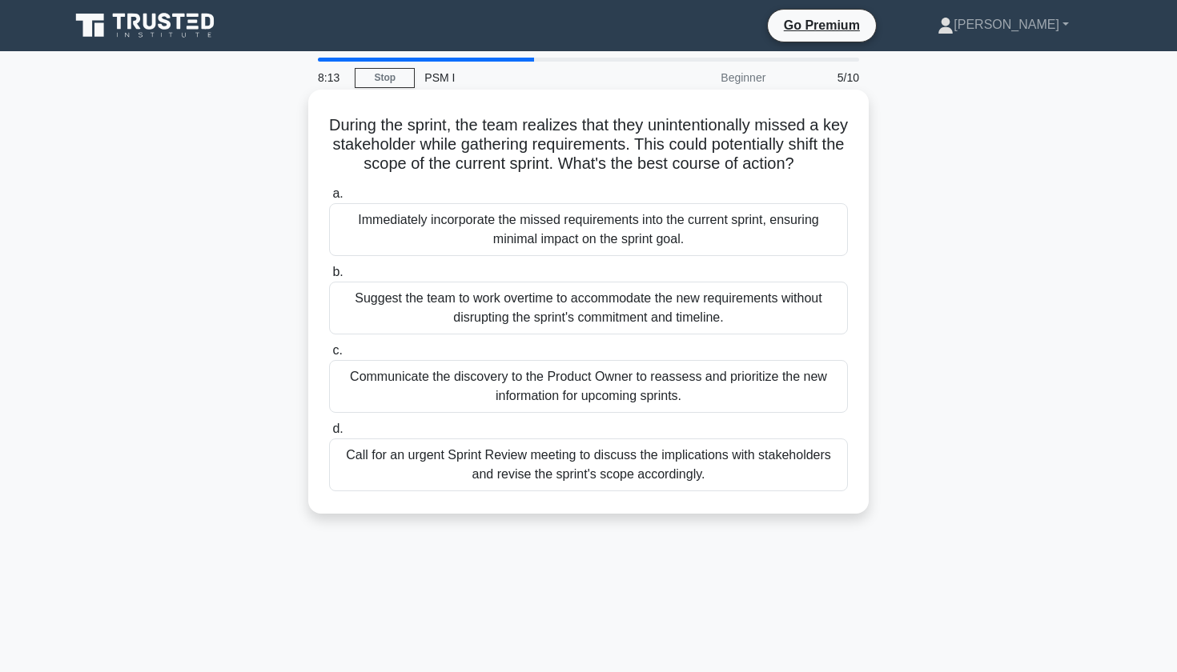
click at [454, 457] on div "Call for an urgent Sprint Review meeting to discuss the implications with stake…" at bounding box center [588, 465] width 519 height 53
click at [329, 435] on input "d. Call for an urgent Sprint Review meeting to discuss the implications with st…" at bounding box center [329, 429] width 0 height 10
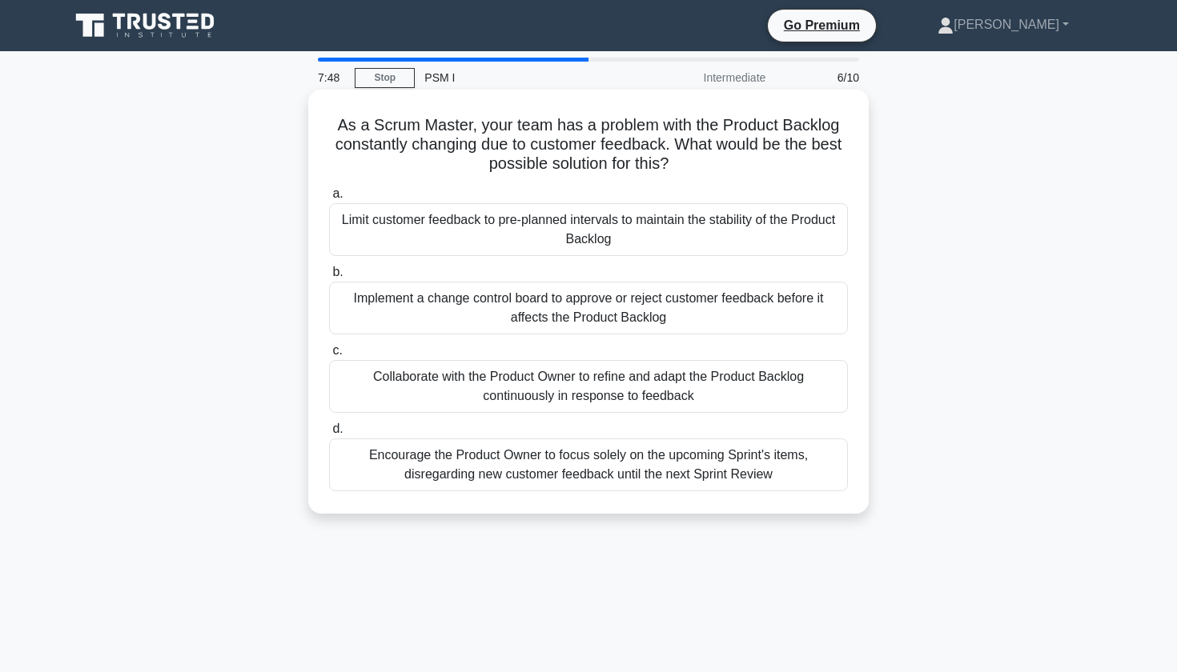
click at [462, 315] on div "Implement a change control board to approve or reject customer feedback before …" at bounding box center [588, 308] width 519 height 53
click at [329, 278] on input "b. Implement a change control board to approve or reject customer feedback befo…" at bounding box center [329, 272] width 0 height 10
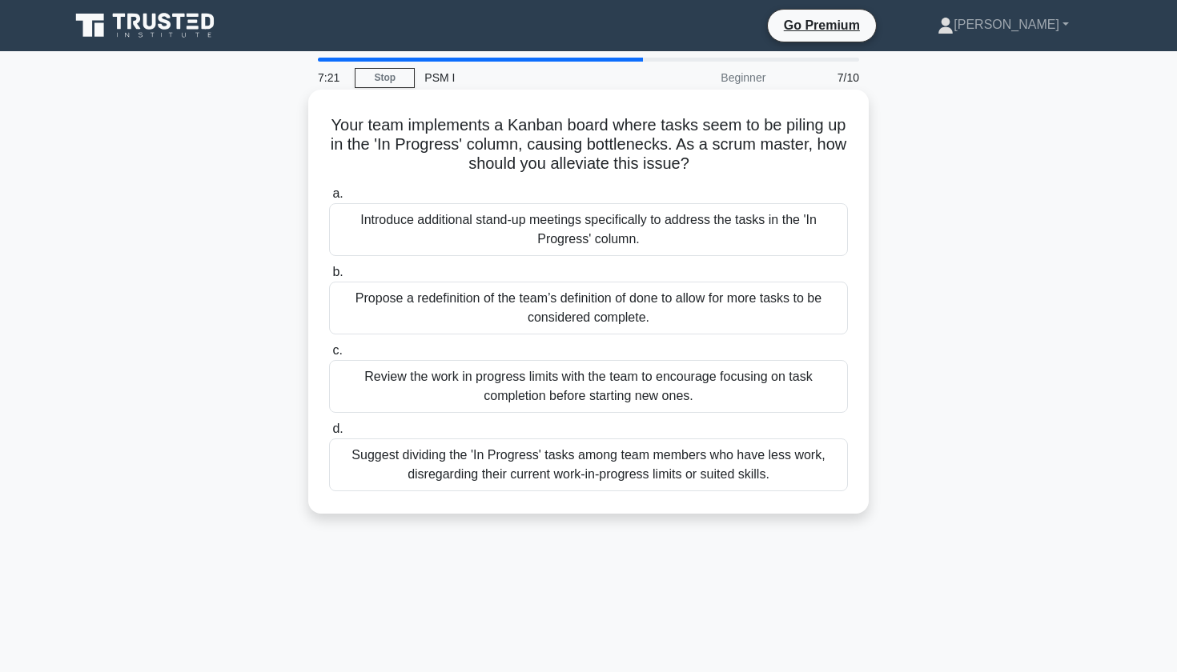
click at [446, 394] on div "Review the work in progress limits with the team to encourage focusing on task …" at bounding box center [588, 386] width 519 height 53
click at [329, 356] on input "c. Review the work in progress limits with the team to encourage focusing on ta…" at bounding box center [329, 351] width 0 height 10
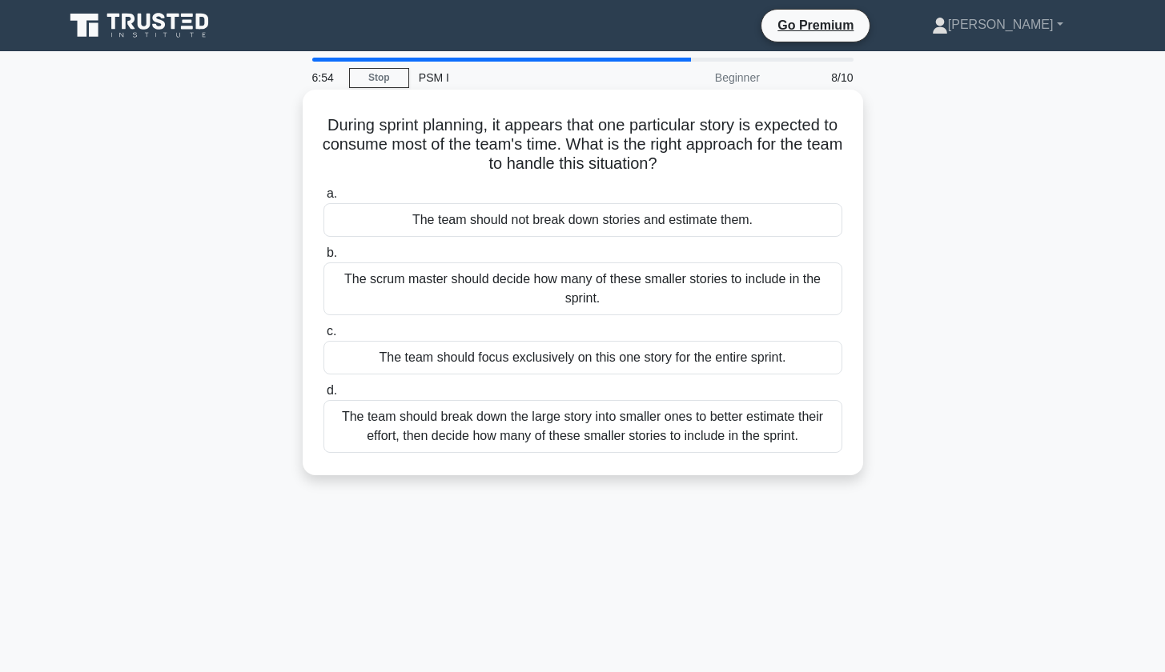
click at [418, 431] on div "The team should break down the large story into smaller ones to better estimate…" at bounding box center [582, 426] width 519 height 53
click at [323, 396] on input "d. The team should break down the large story into smaller ones to better estim…" at bounding box center [323, 391] width 0 height 10
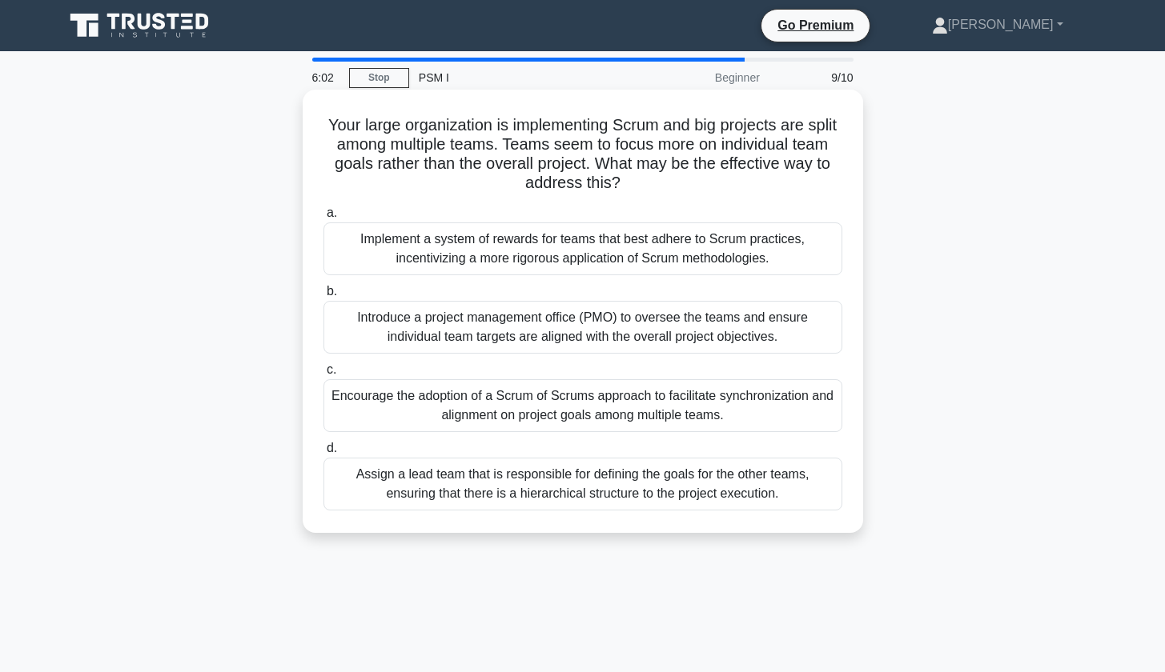
click at [454, 337] on div "Introduce a project management office (PMO) to oversee the teams and ensure ind…" at bounding box center [582, 327] width 519 height 53
click at [323, 297] on input "b. Introduce a project management office (PMO) to oversee the teams and ensure …" at bounding box center [323, 292] width 0 height 10
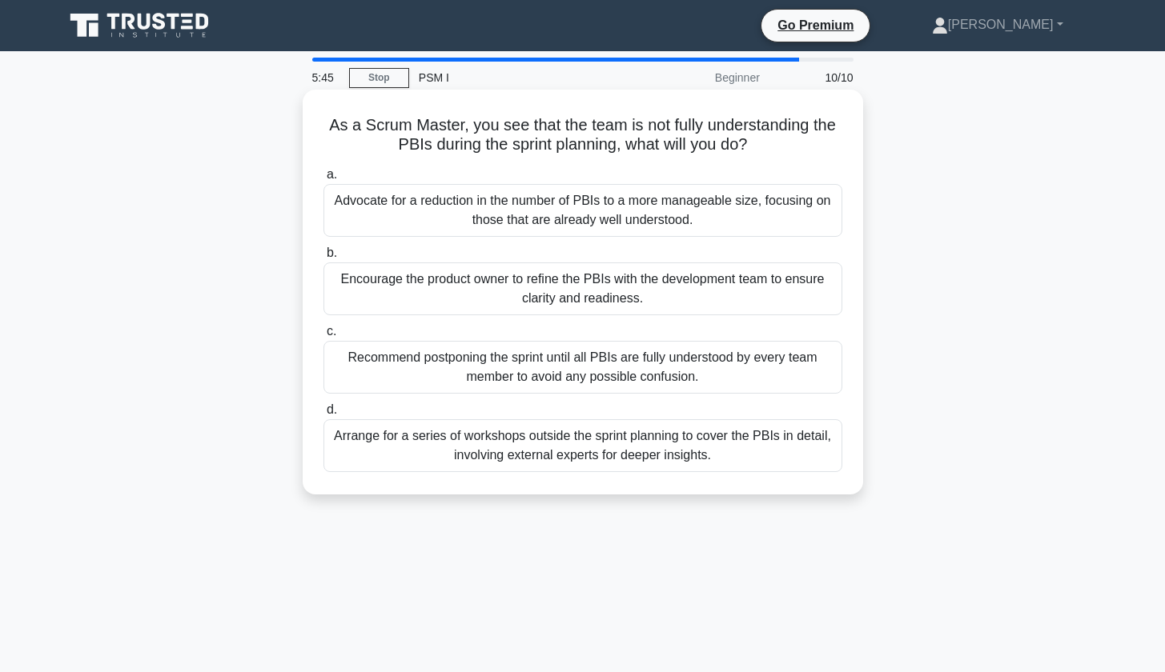
click at [427, 452] on div "Arrange for a series of workshops outside the sprint planning to cover the PBIs…" at bounding box center [582, 445] width 519 height 53
click at [323, 415] on input "d. Arrange for a series of workshops outside the sprint planning to cover the P…" at bounding box center [323, 410] width 0 height 10
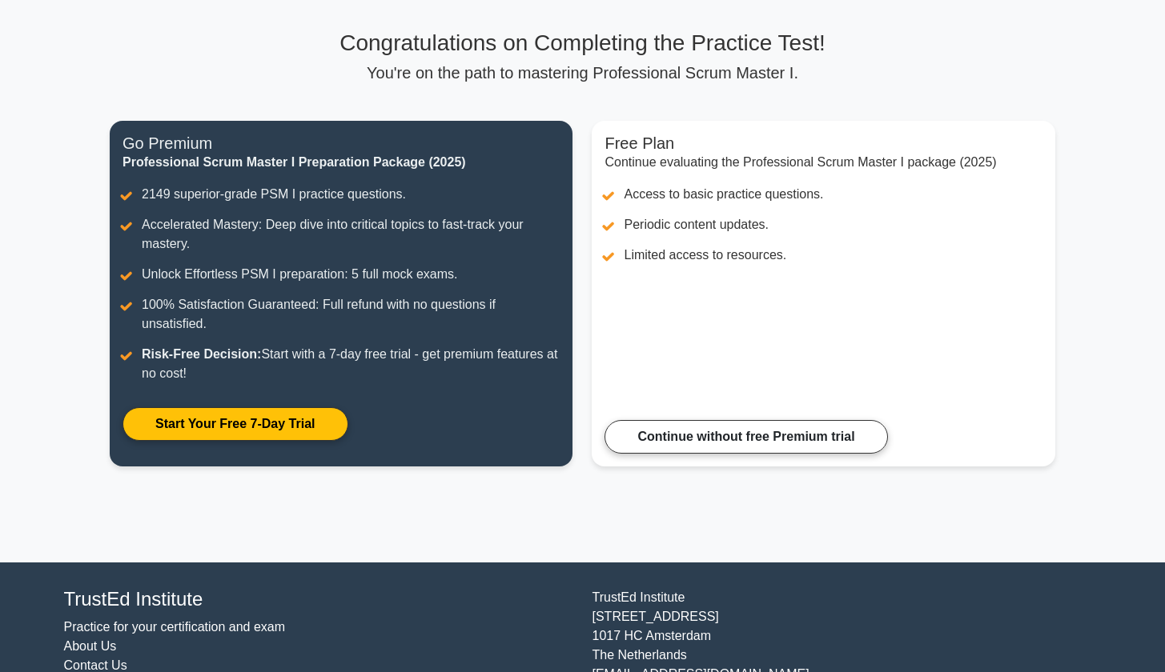
scroll to position [102, 0]
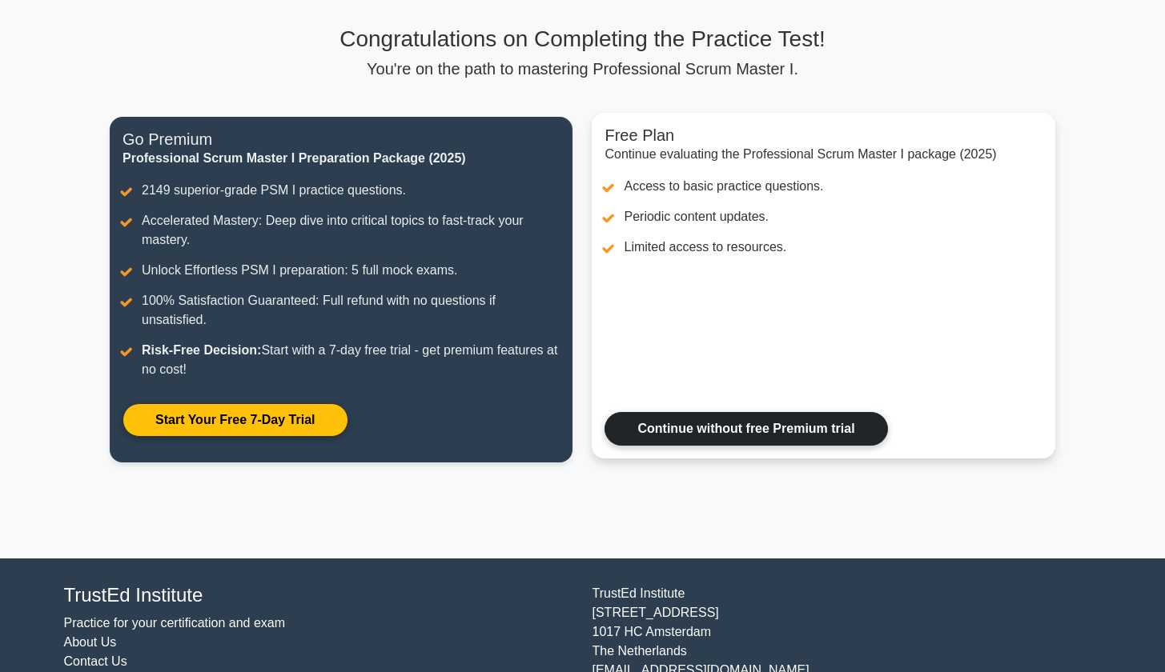
click at [699, 418] on link "Continue without free Premium trial" at bounding box center [745, 429] width 283 height 34
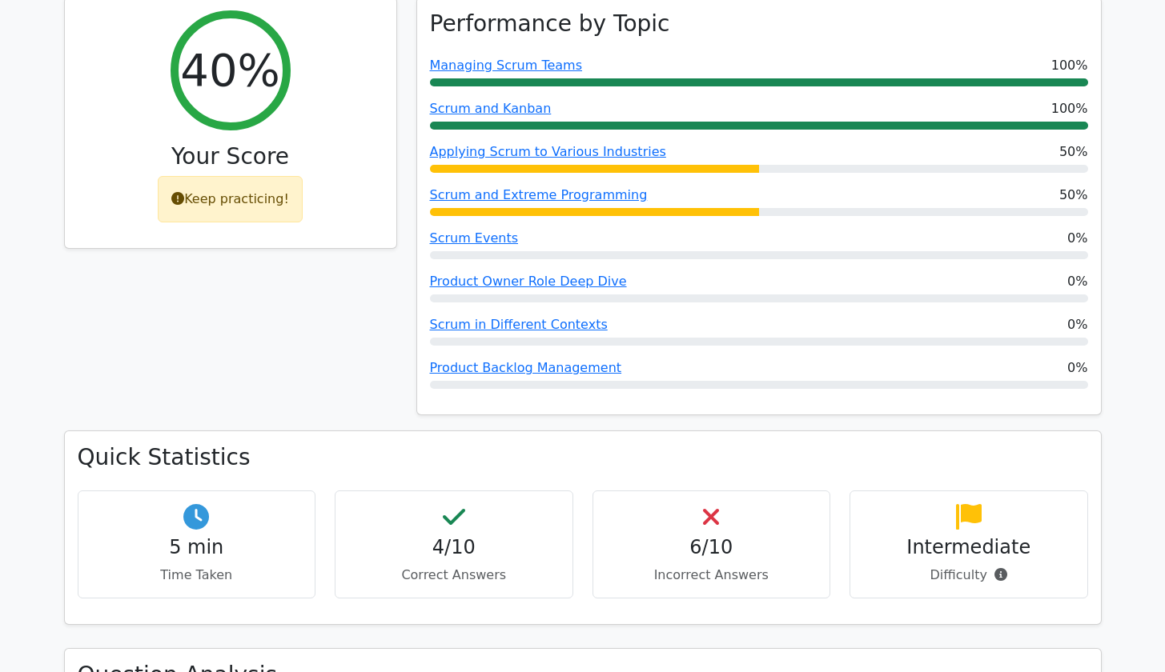
scroll to position [707, 0]
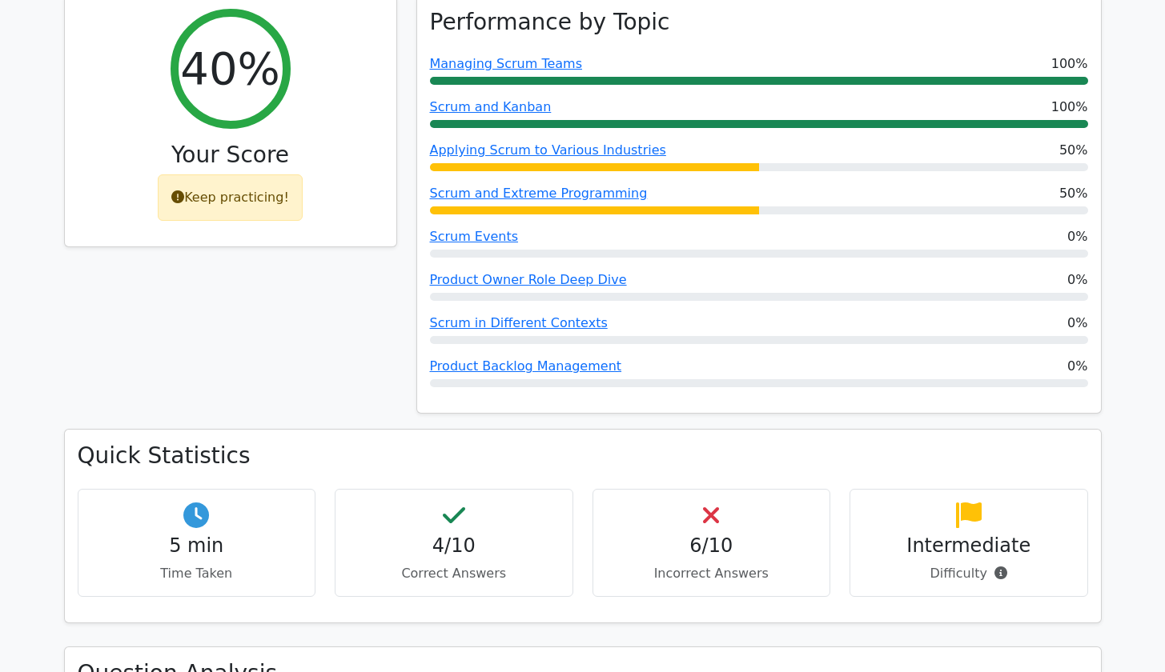
click at [704, 494] on div "6/10 Incorrect Answers" at bounding box center [711, 543] width 239 height 108
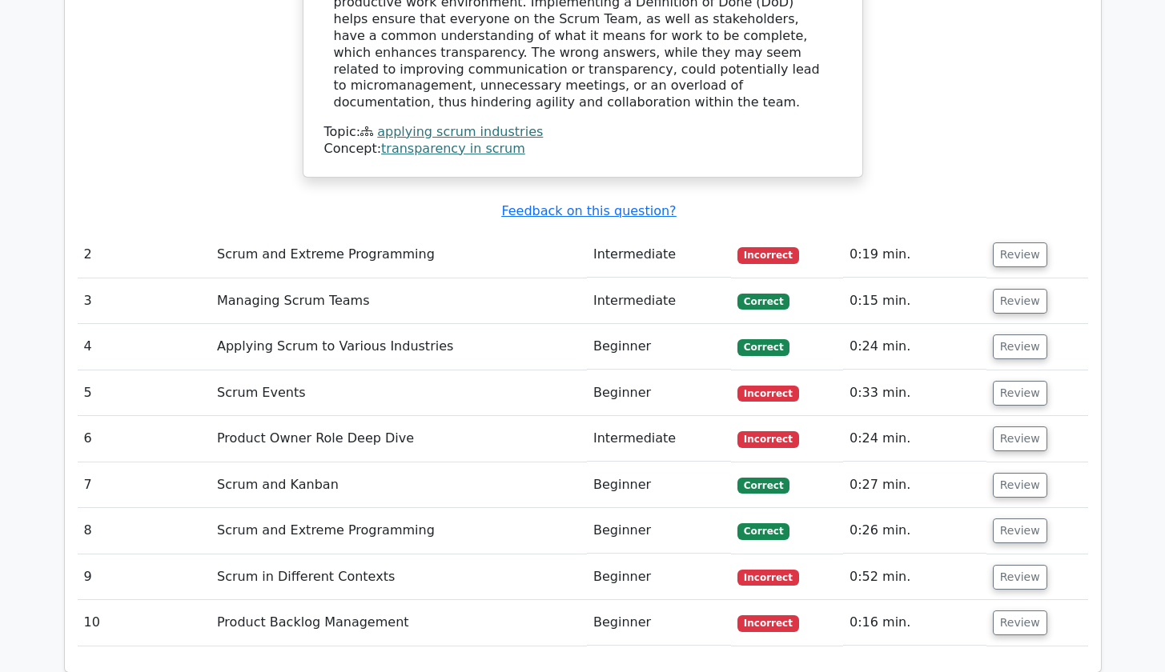
scroll to position [1976, 0]
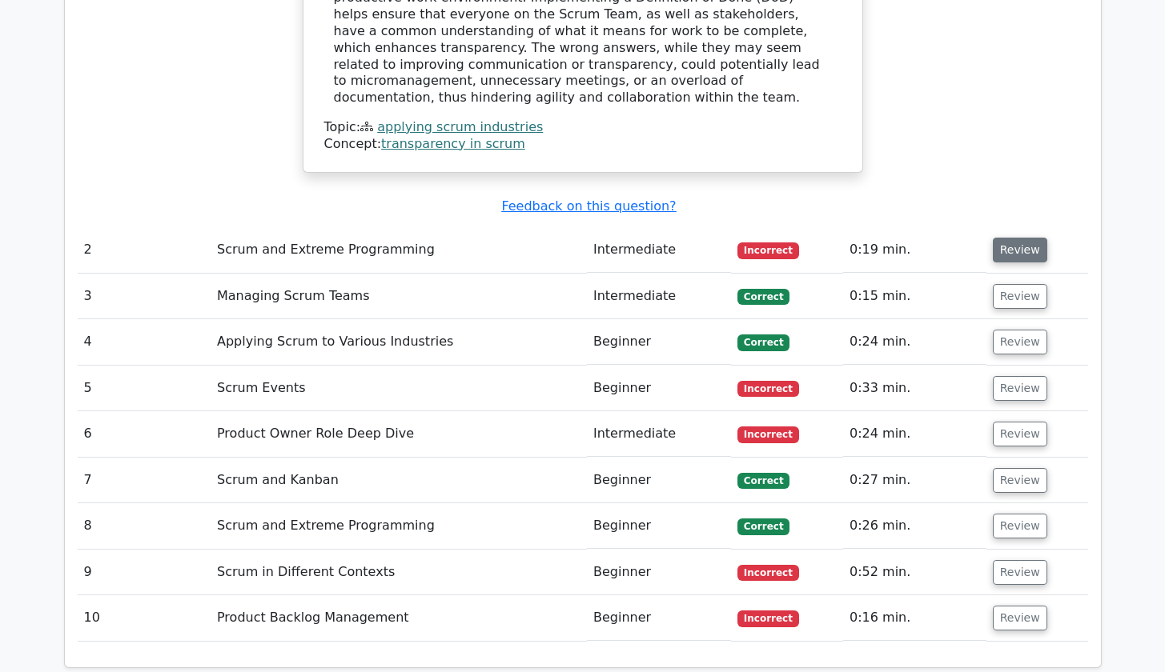
click at [1022, 238] on button "Review" at bounding box center [1020, 250] width 54 height 25
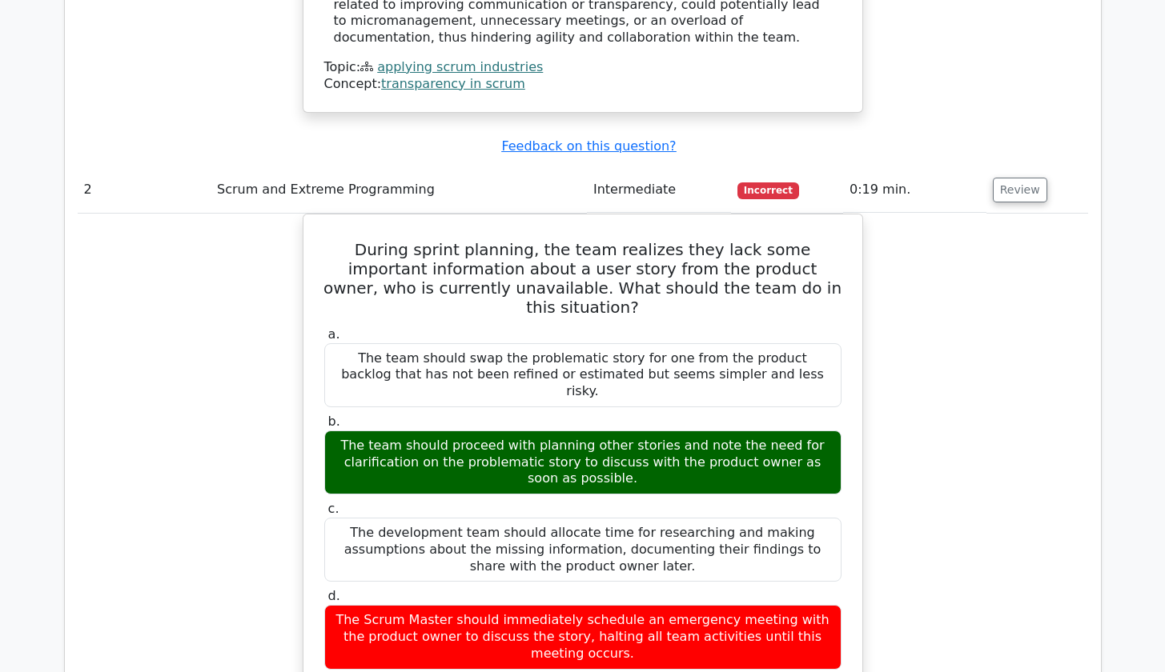
scroll to position [2041, 0]
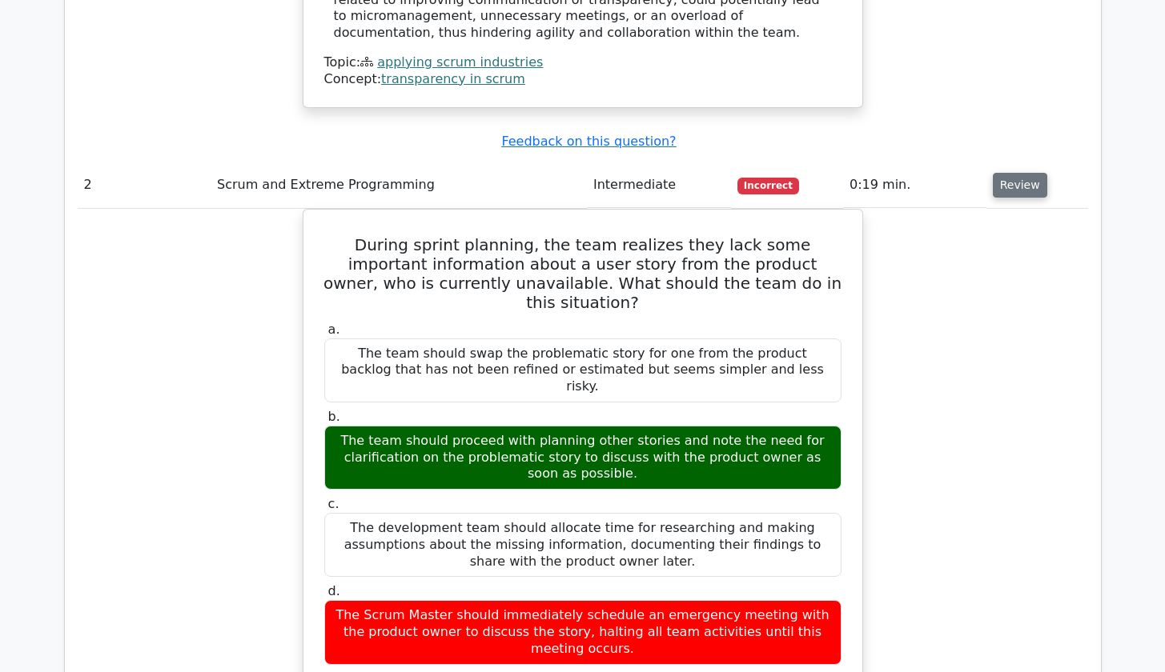
click at [1001, 173] on button "Review" at bounding box center [1020, 185] width 54 height 25
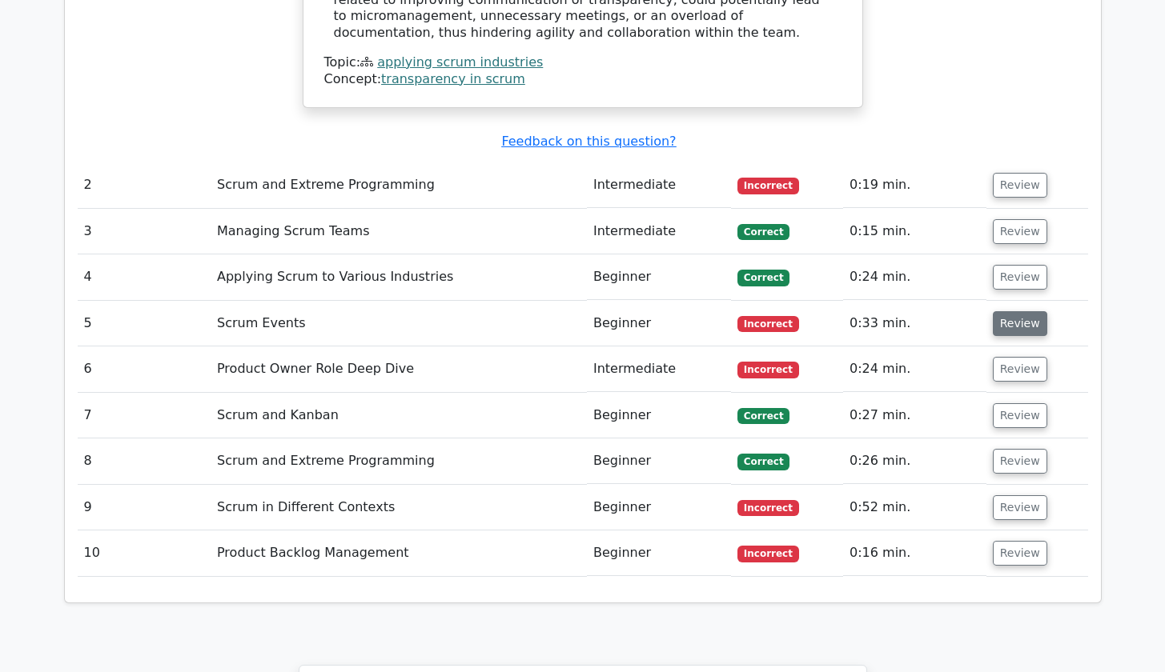
click at [1019, 311] on button "Review" at bounding box center [1020, 323] width 54 height 25
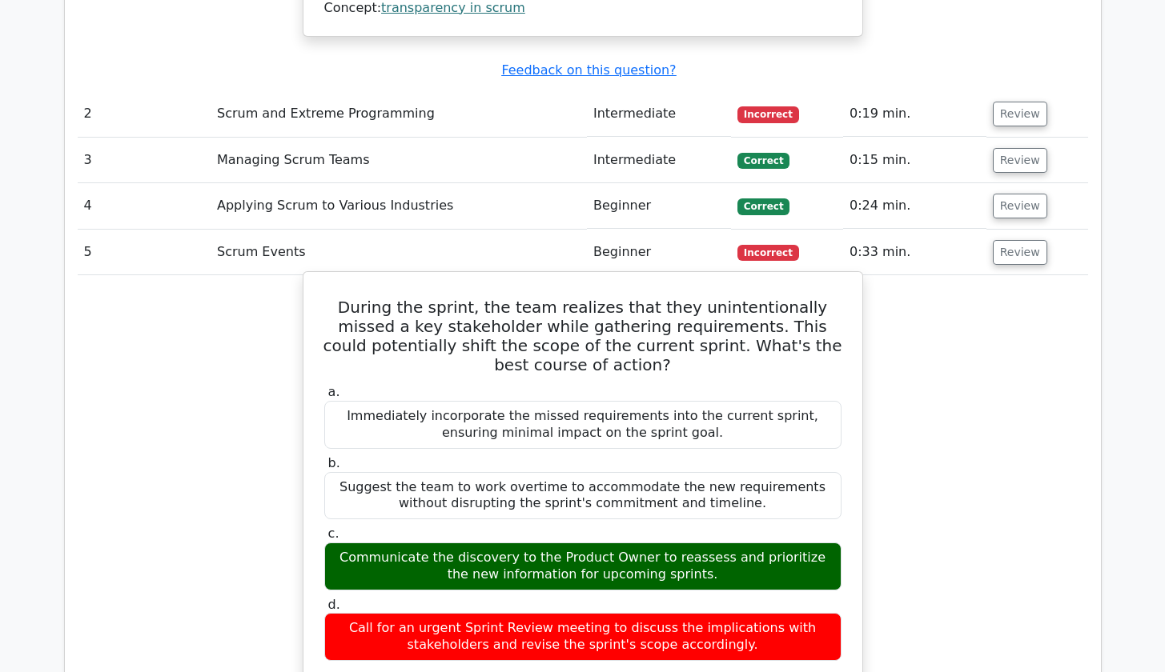
scroll to position [2116, 0]
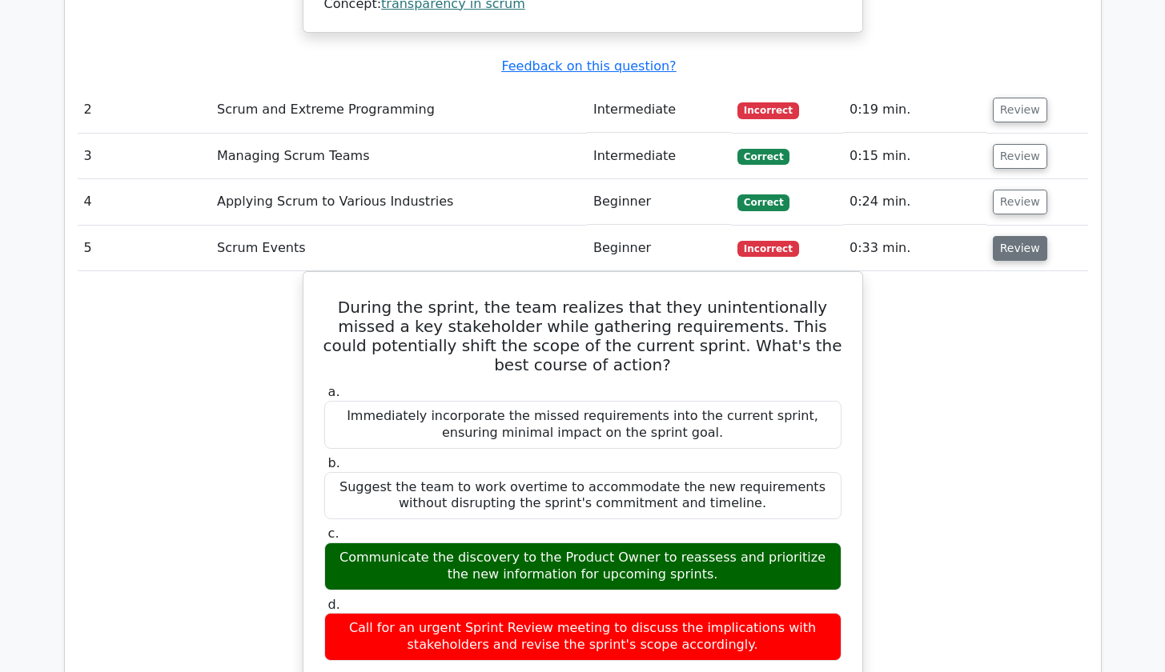
click at [1002, 236] on button "Review" at bounding box center [1020, 248] width 54 height 25
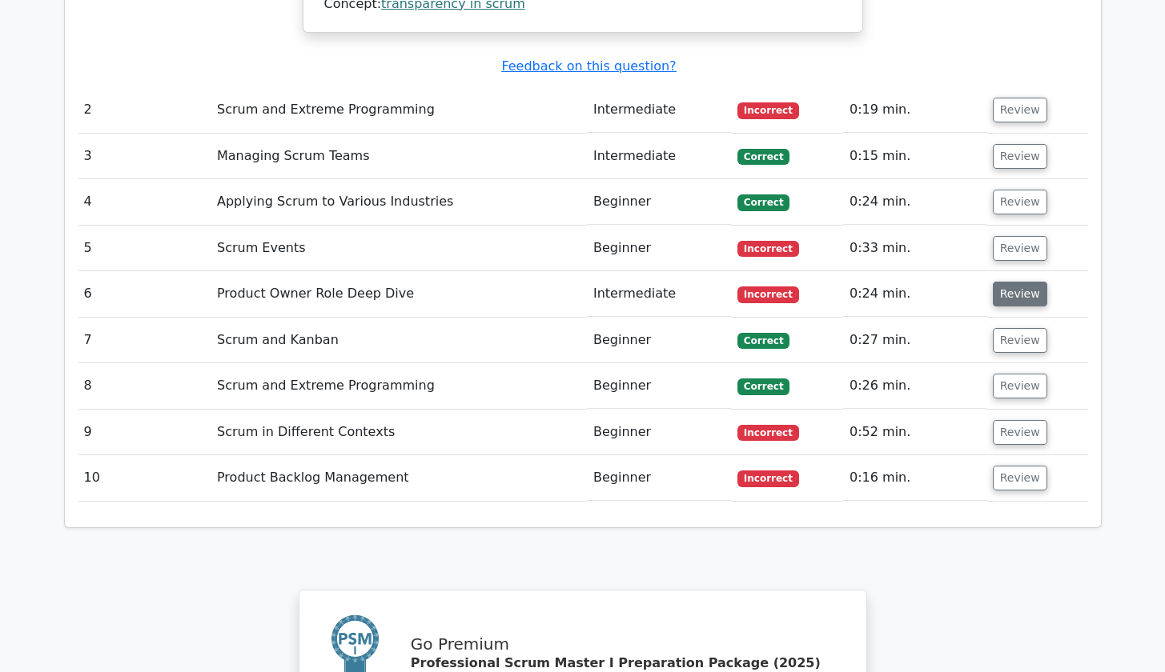
click at [1013, 282] on button "Review" at bounding box center [1020, 294] width 54 height 25
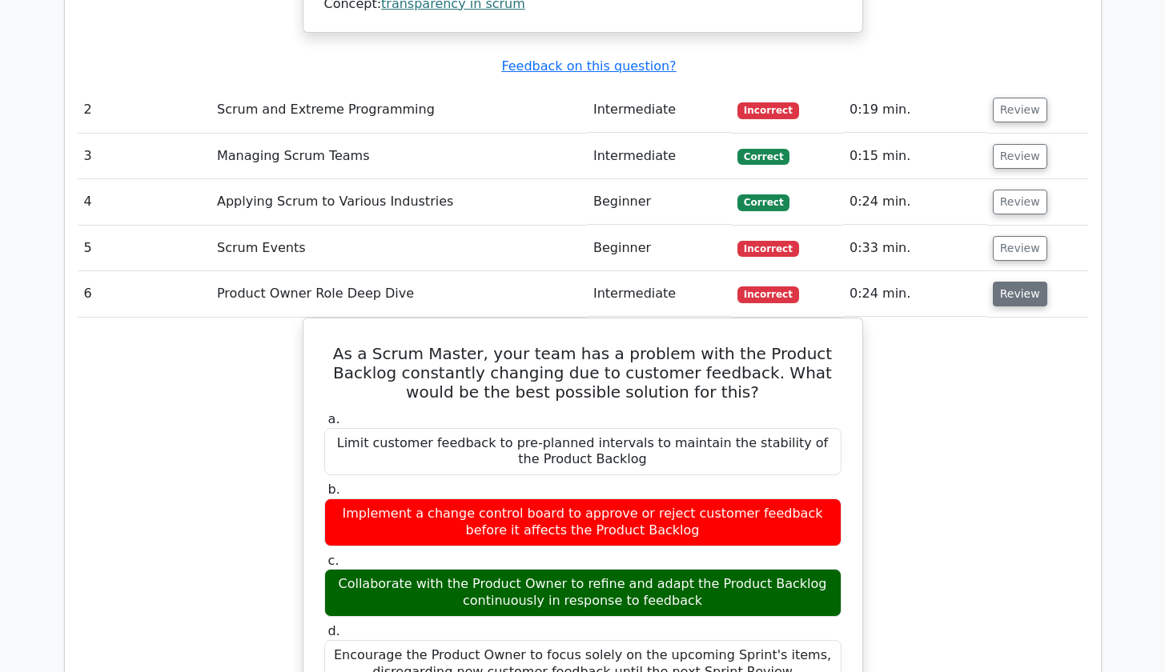
click at [1011, 282] on button "Review" at bounding box center [1020, 294] width 54 height 25
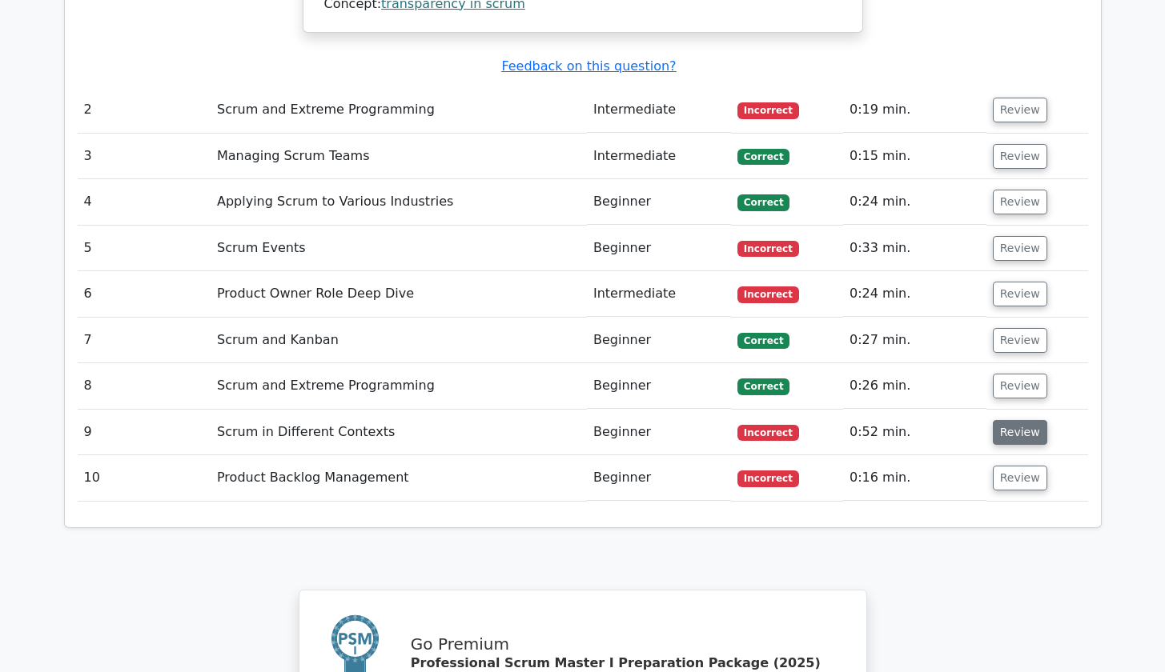
click at [1017, 420] on button "Review" at bounding box center [1020, 432] width 54 height 25
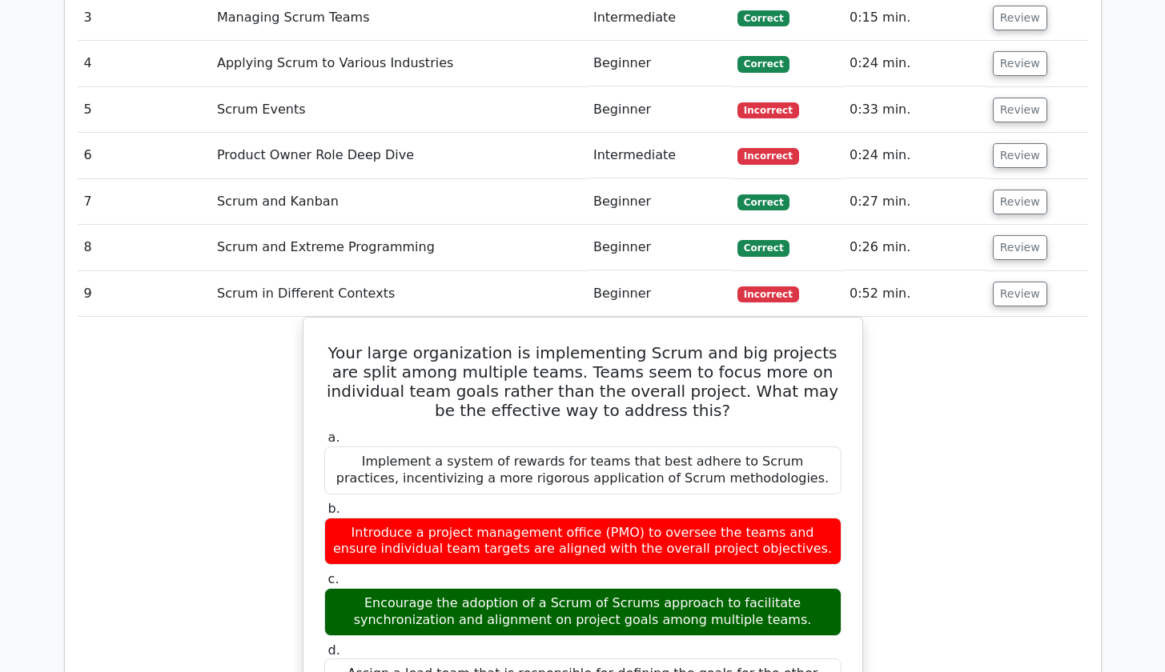
scroll to position [2257, 0]
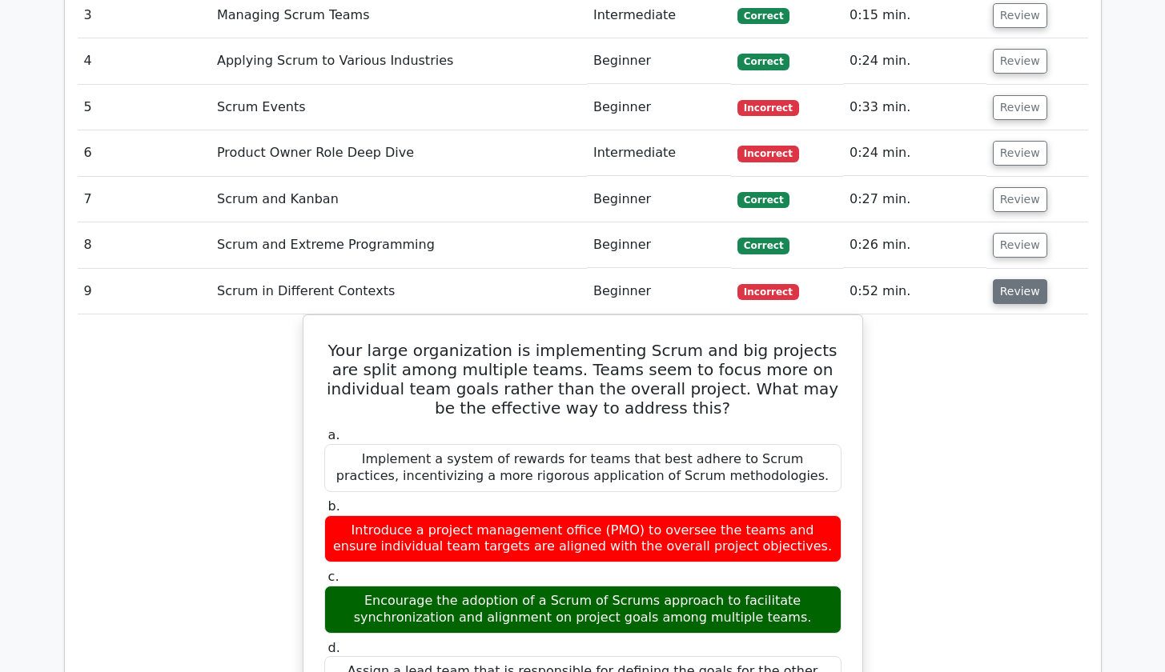
click at [1021, 279] on button "Review" at bounding box center [1020, 291] width 54 height 25
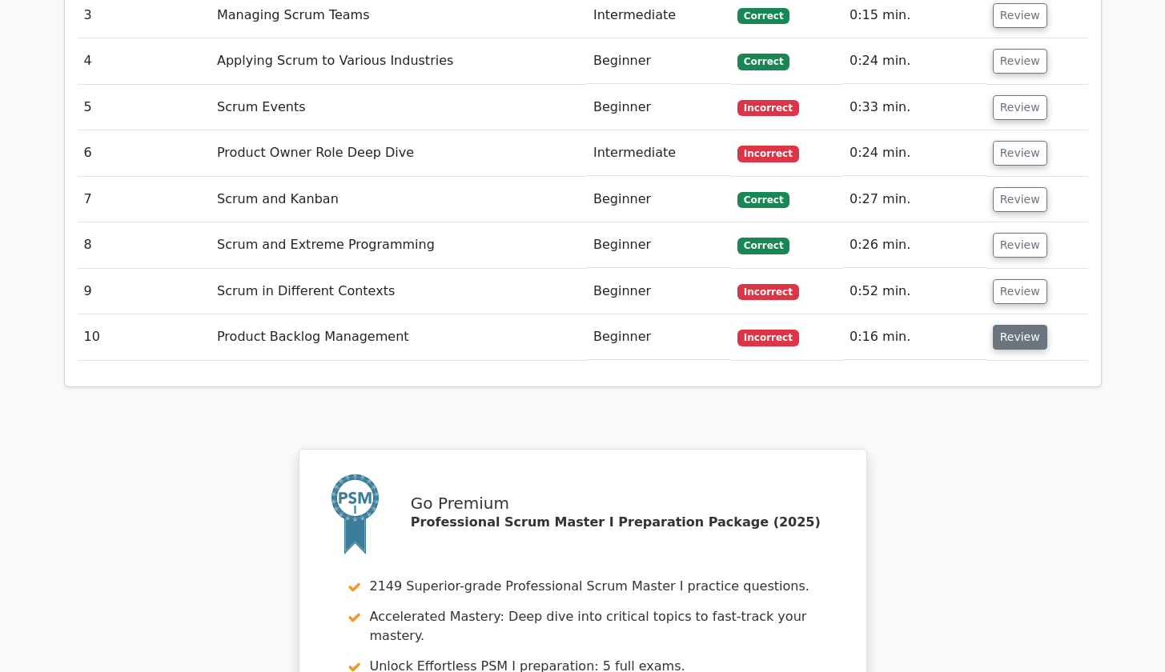
click at [1014, 325] on button "Review" at bounding box center [1020, 337] width 54 height 25
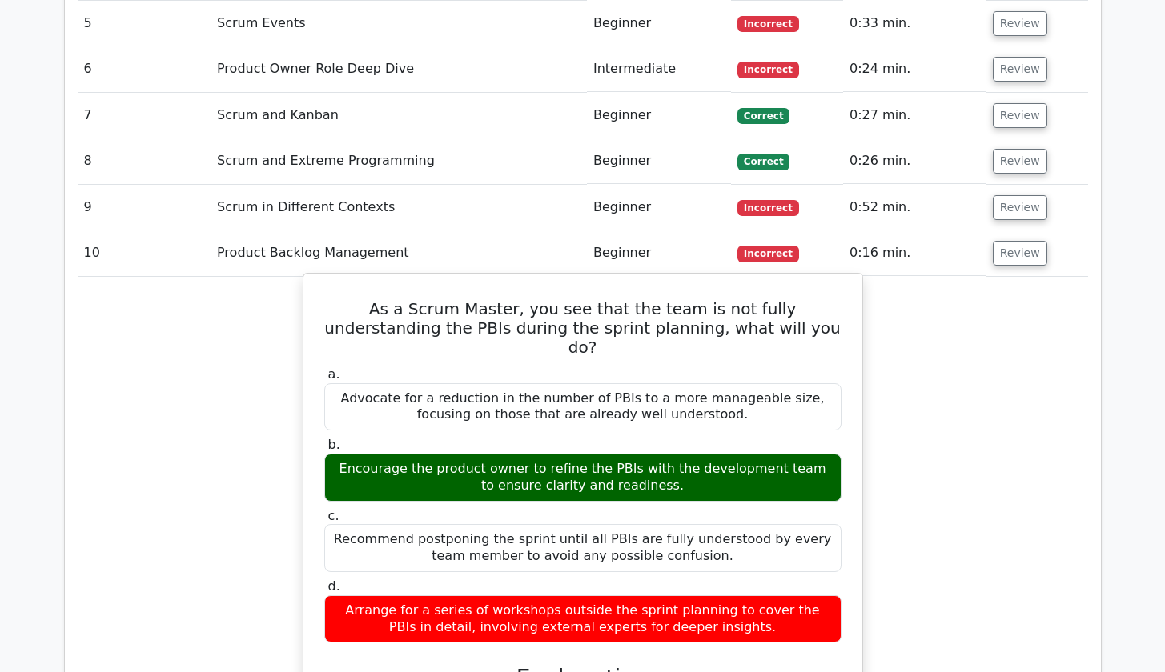
scroll to position [2344, 0]
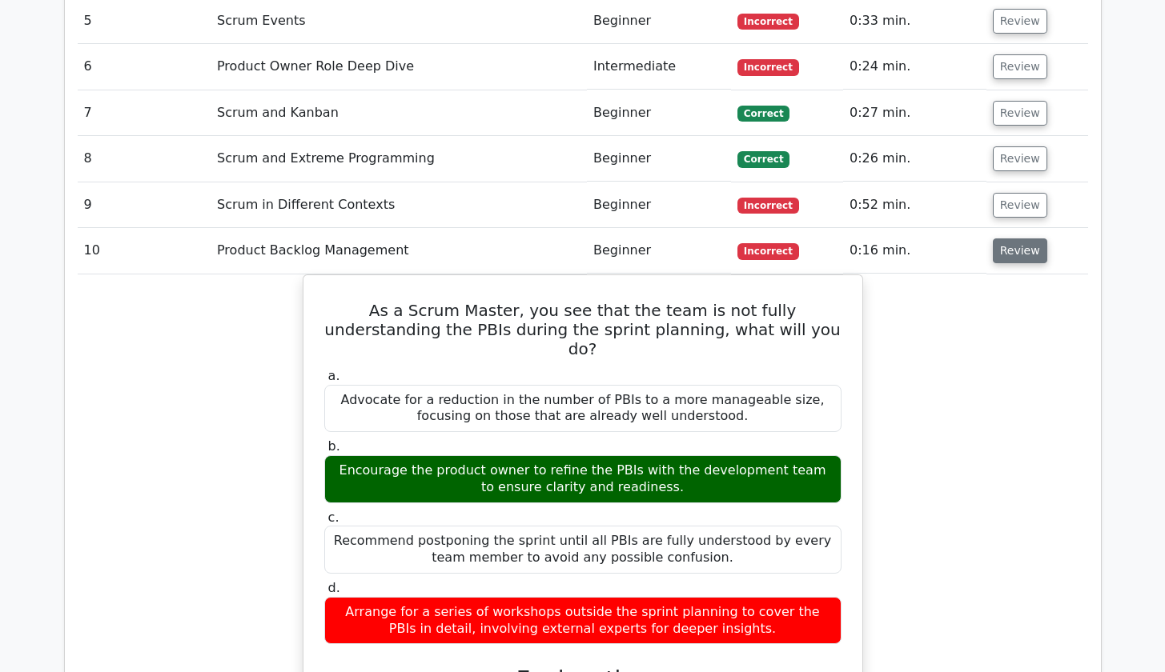
click at [993, 239] on button "Review" at bounding box center [1020, 251] width 54 height 25
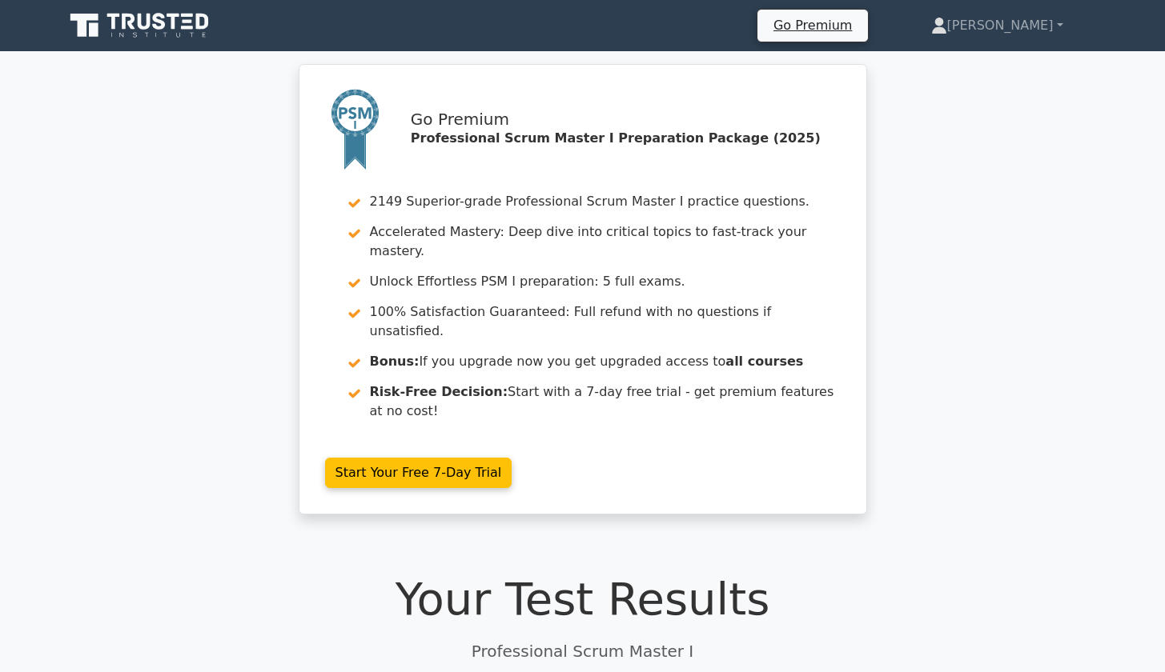
scroll to position [0, 0]
